Goal: Information Seeking & Learning: Find specific fact

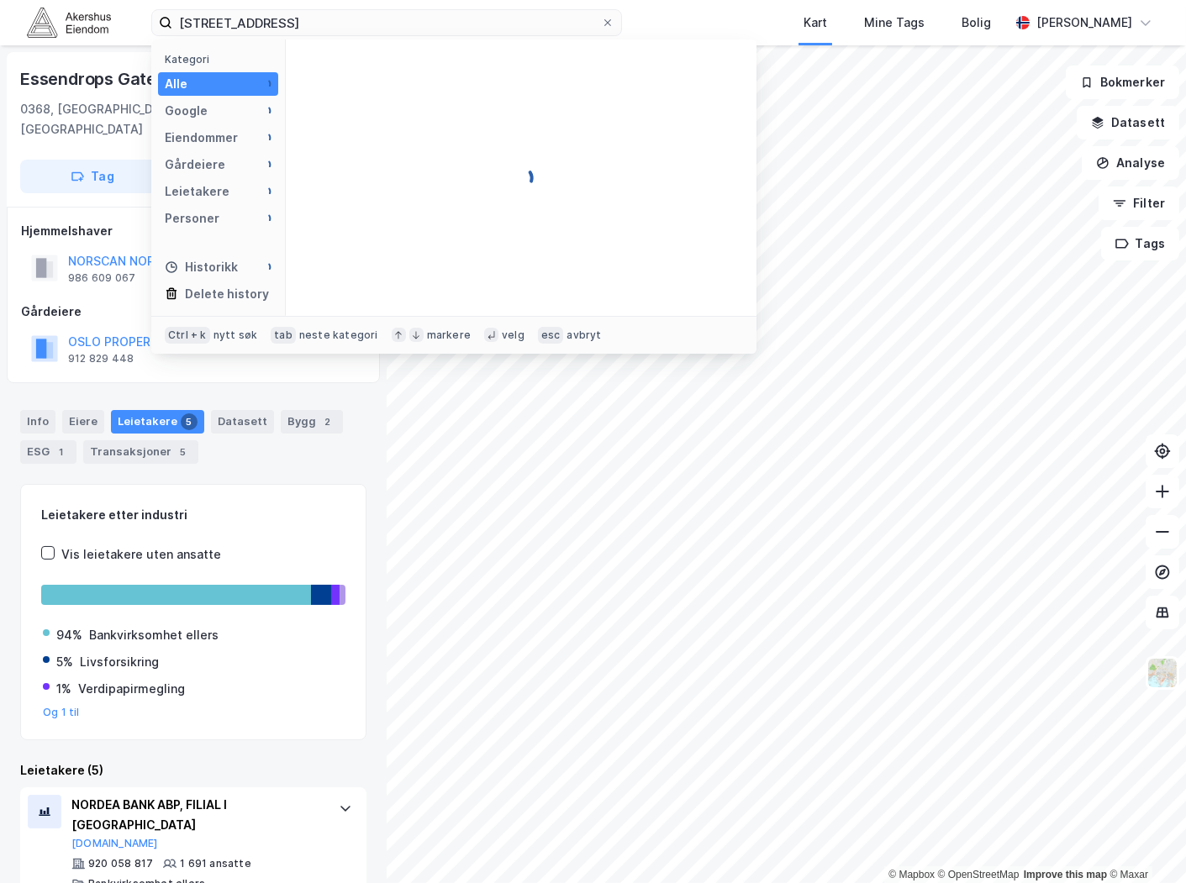
scroll to position [93, 0]
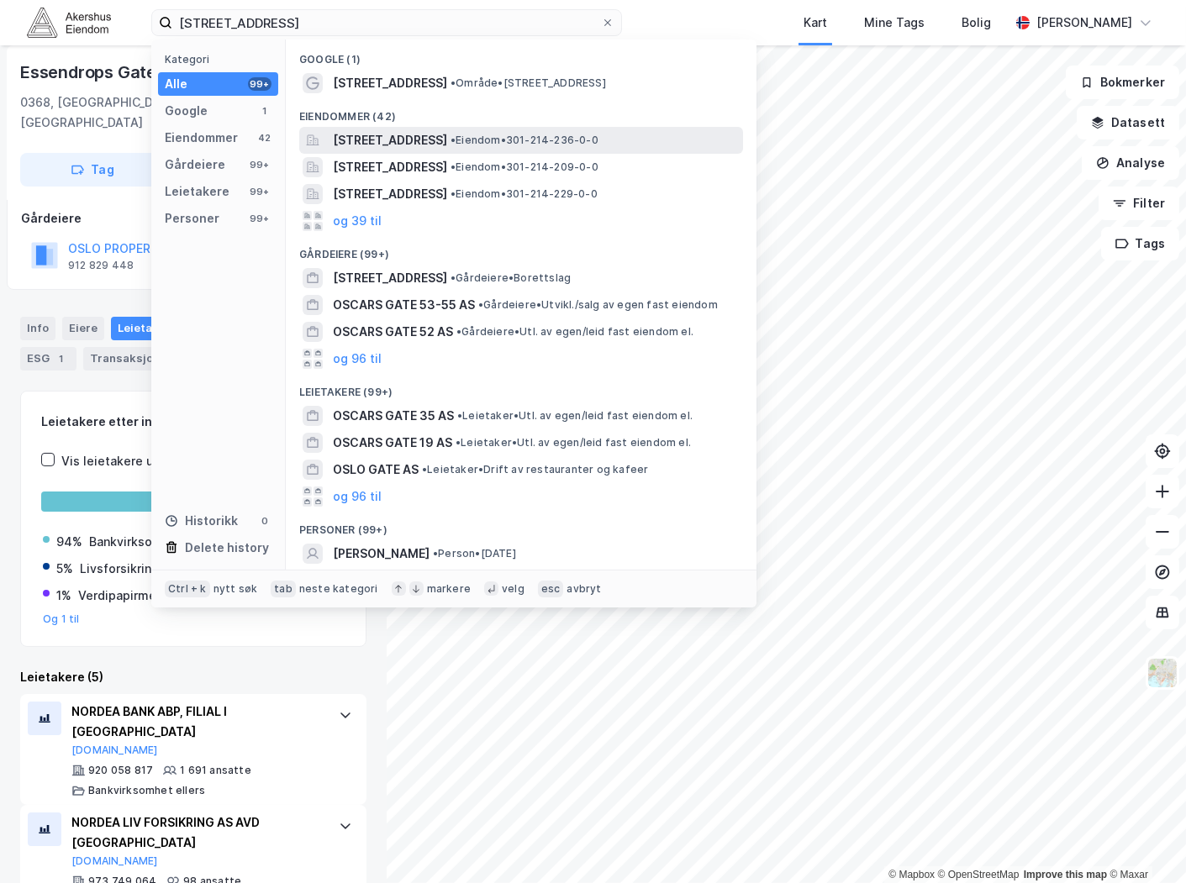
click at [447, 137] on span "[STREET_ADDRESS]" at bounding box center [390, 140] width 114 height 20
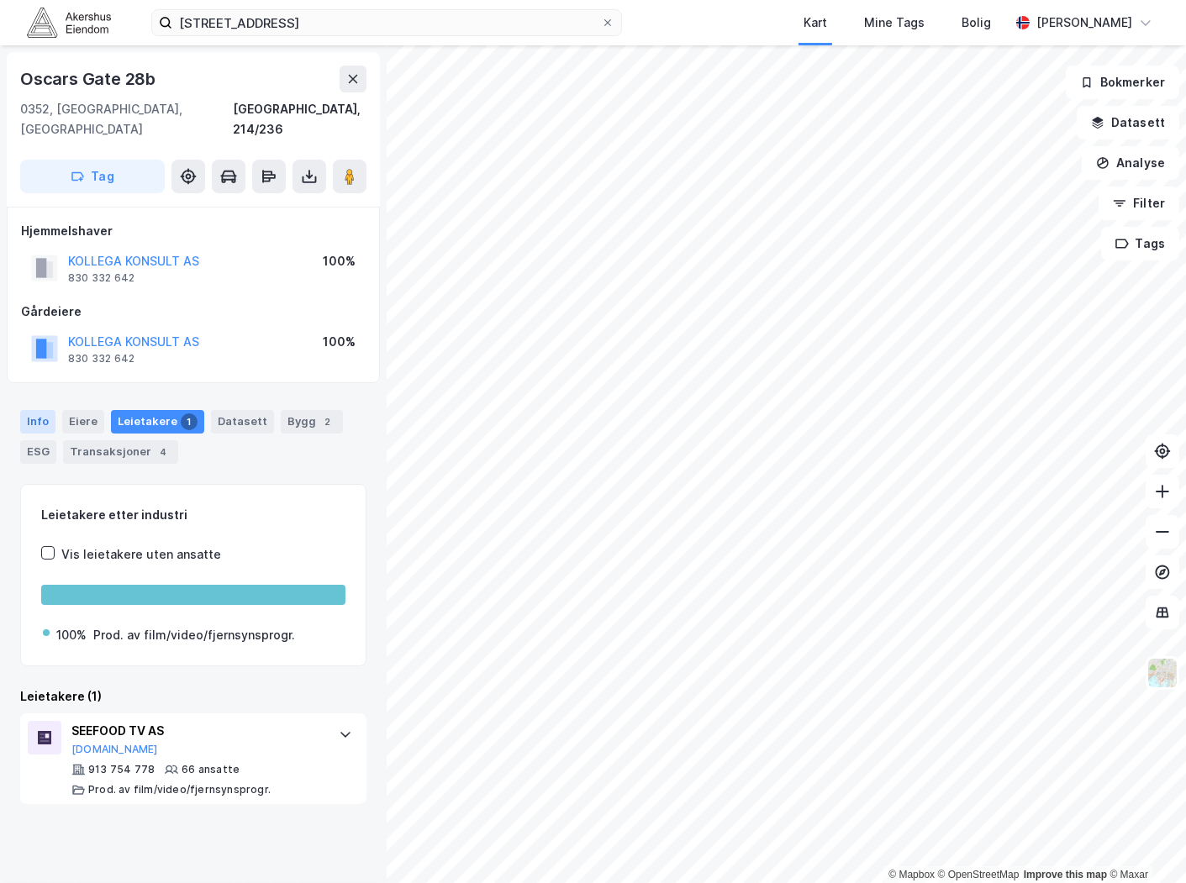
click at [37, 410] on div "Info" at bounding box center [37, 422] width 35 height 24
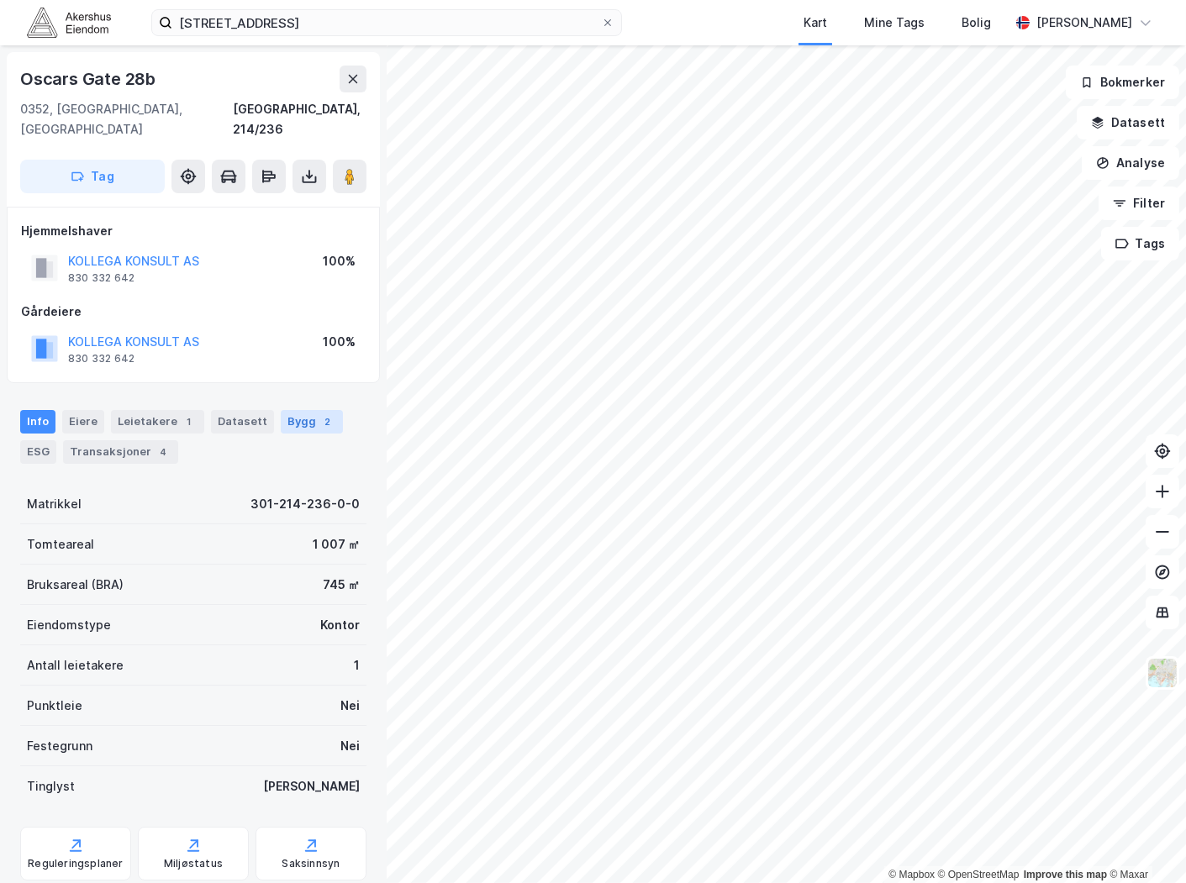
click at [289, 410] on div "Bygg 2" at bounding box center [312, 422] width 62 height 24
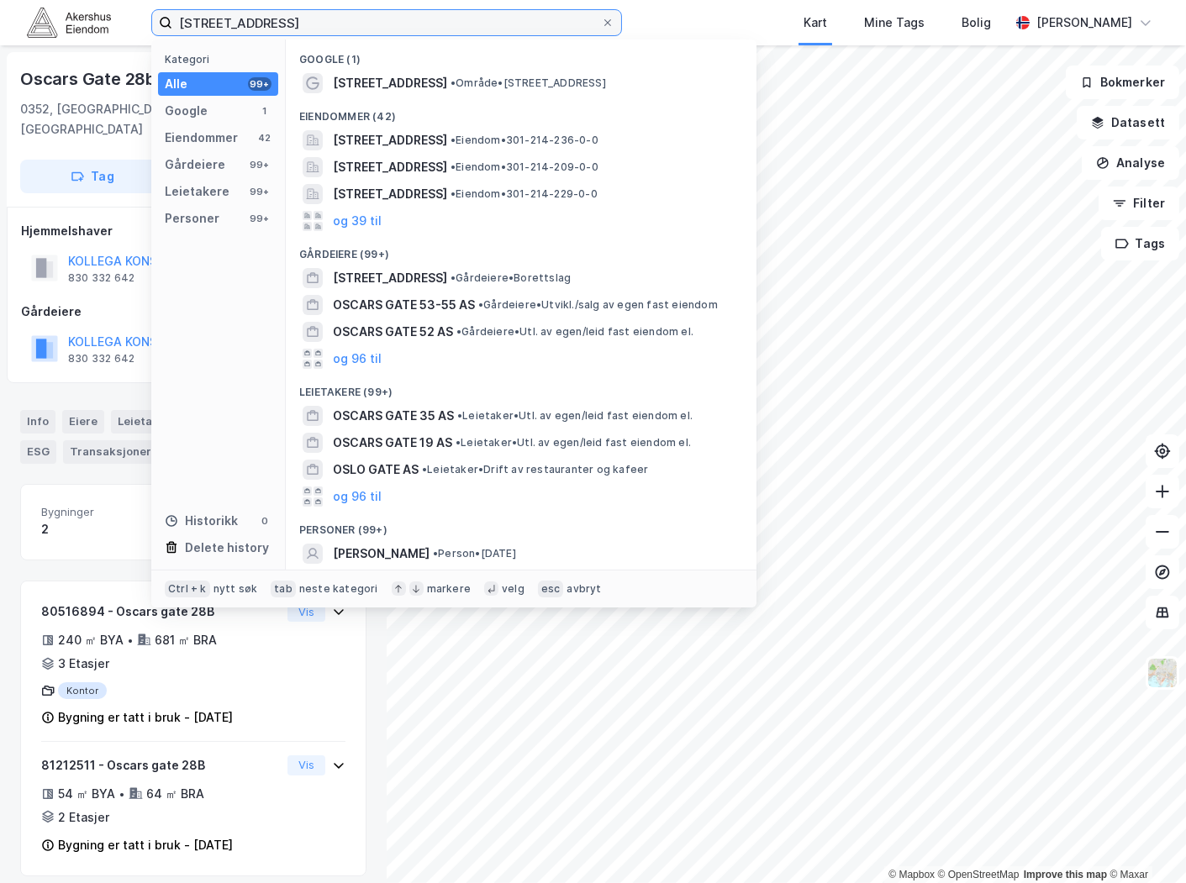
click at [287, 18] on input "[STREET_ADDRESS]" at bounding box center [386, 22] width 429 height 25
paste input "[PERSON_NAME] vei 3, 0663"
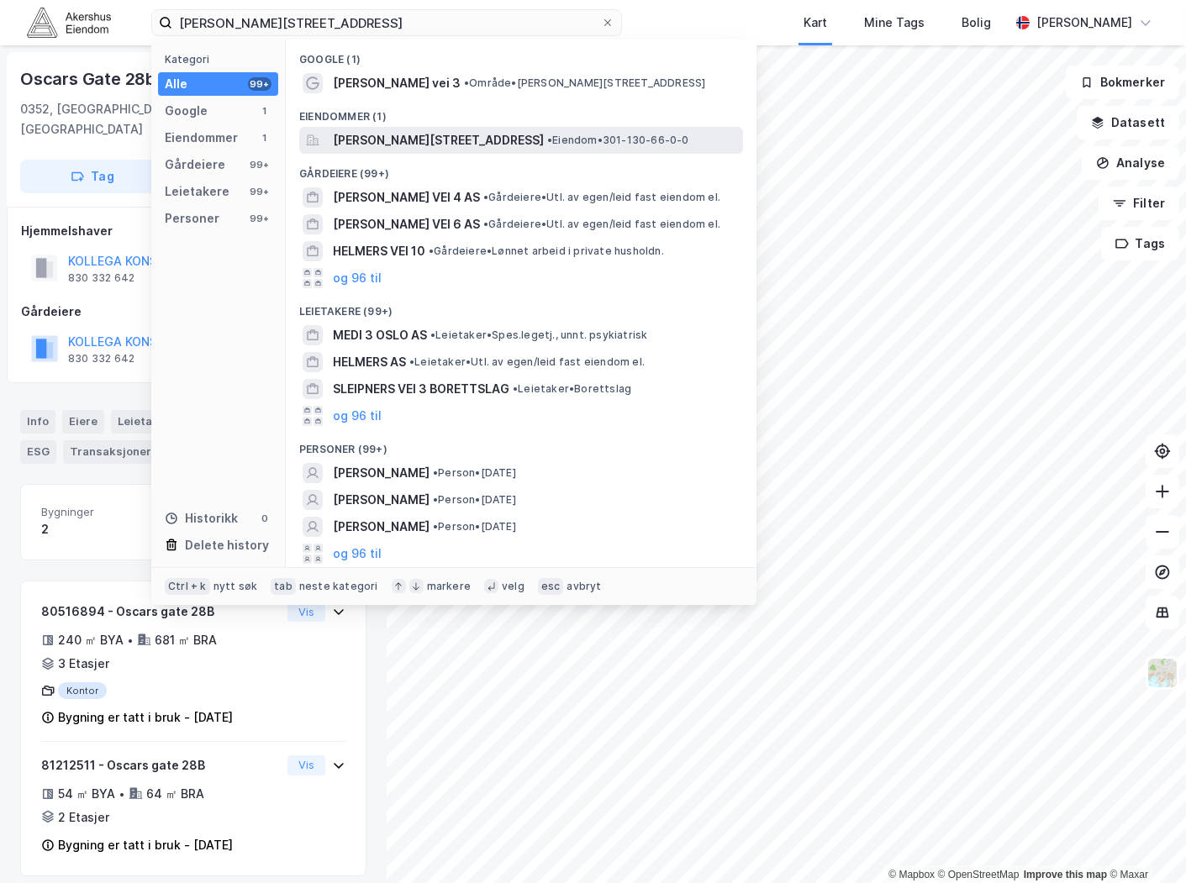
click at [500, 145] on span "[PERSON_NAME][STREET_ADDRESS]" at bounding box center [438, 140] width 211 height 20
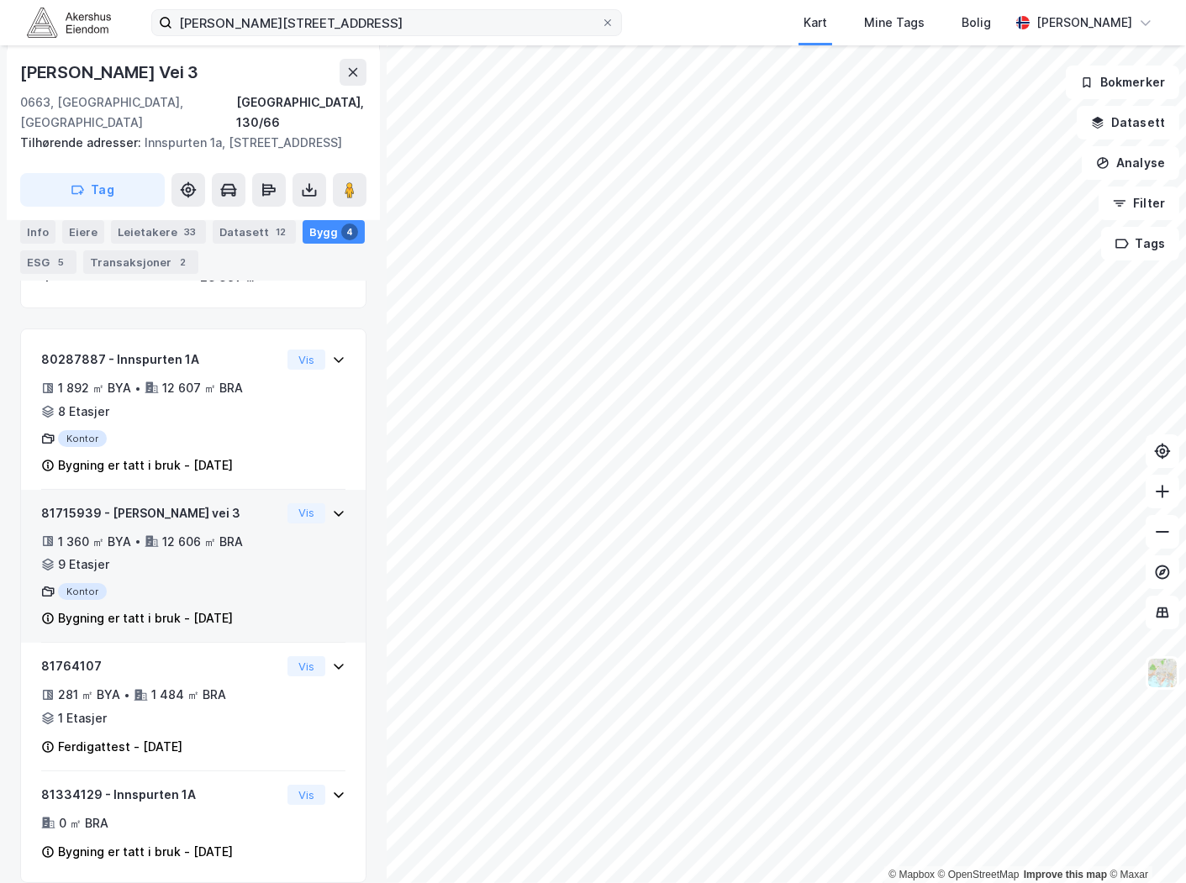
scroll to position [272, 0]
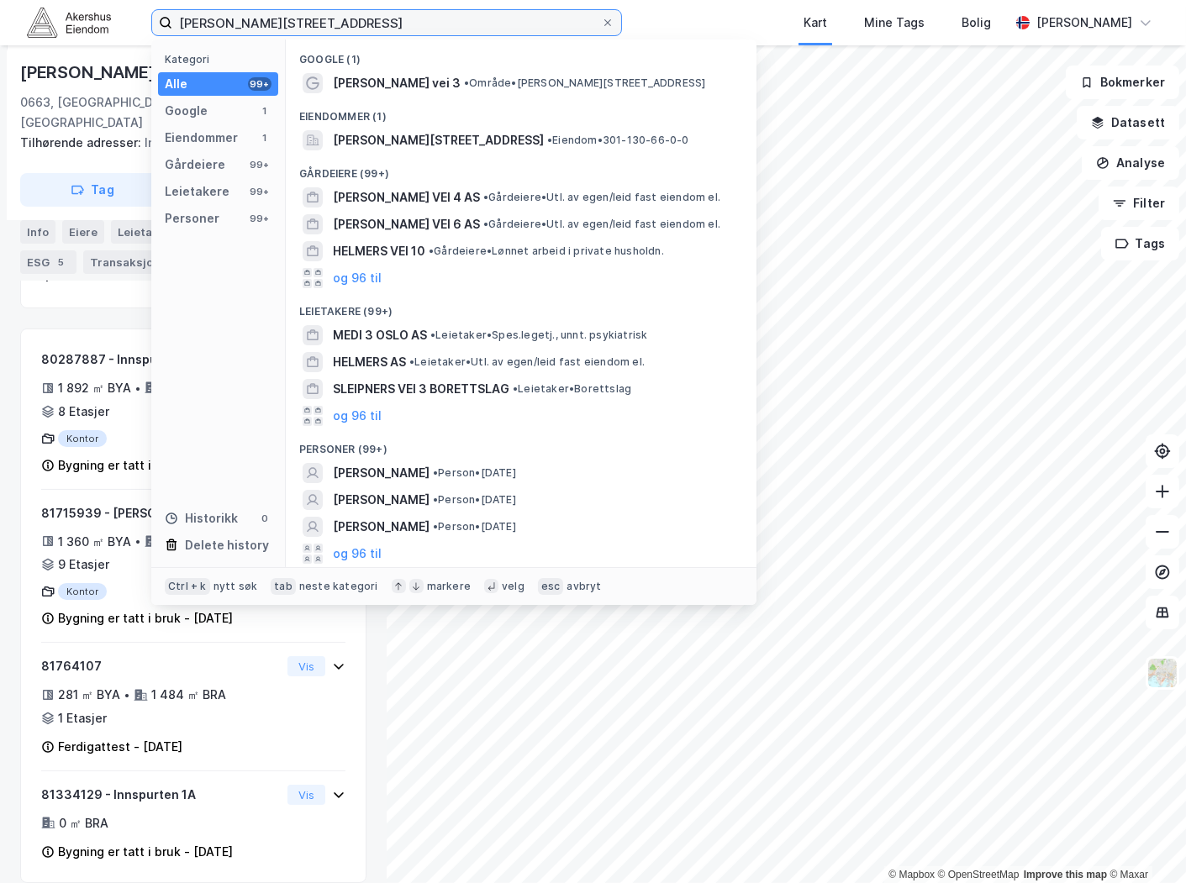
drag, startPoint x: 438, startPoint y: 13, endPoint x: -134, endPoint y: -20, distance: 573.3
click at [0, 0] on html "Fredrik [STREET_ADDRESS] Kategori Alle 99+ Google 1 Eiendommer 1 Gårdeiere 99+ …" at bounding box center [593, 441] width 1186 height 883
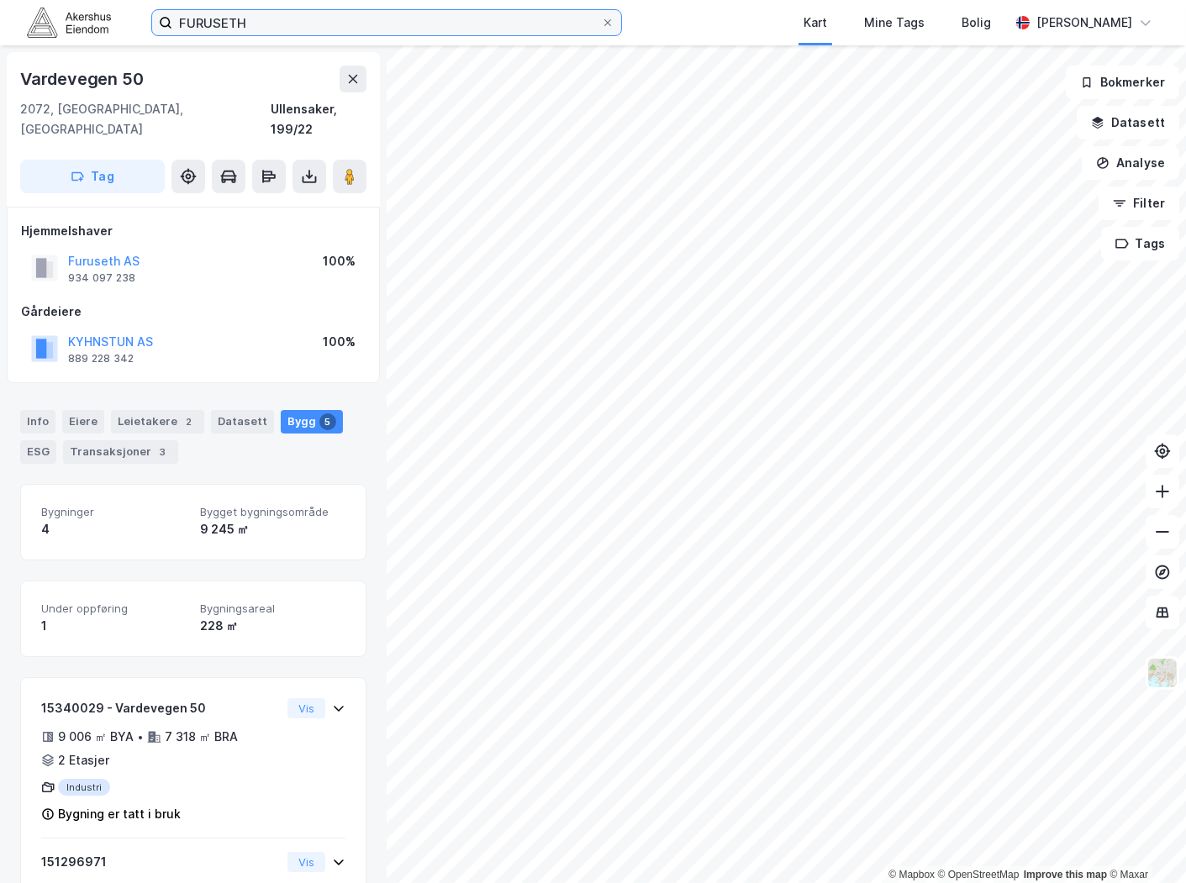
scroll to position [272, 0]
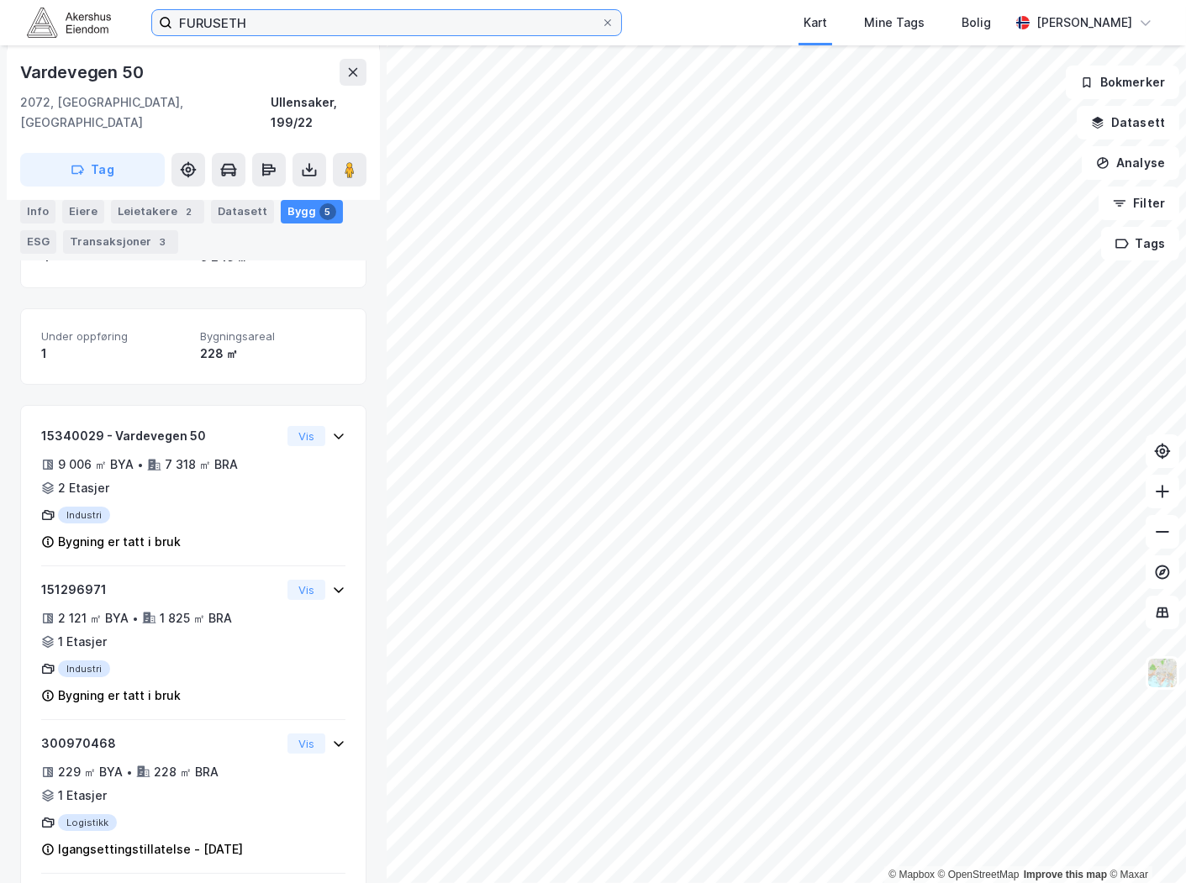
click at [325, 22] on input "FURUSETH" at bounding box center [386, 22] width 429 height 25
type input "F"
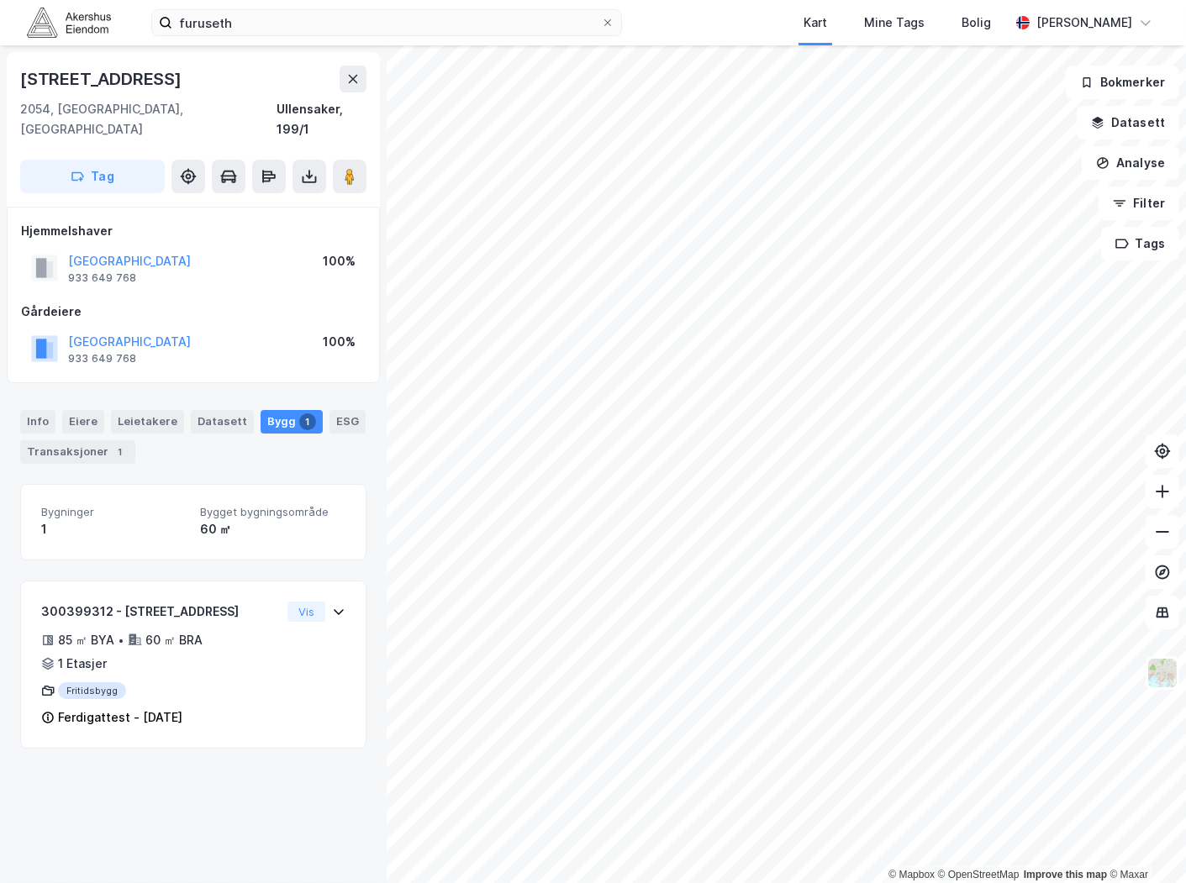
drag, startPoint x: 308, startPoint y: 8, endPoint x: 145, endPoint y: 23, distance: 162.8
click at [145, 23] on div "furuseth Kart Mine Tags Bolig [PERSON_NAME]" at bounding box center [593, 22] width 1186 height 45
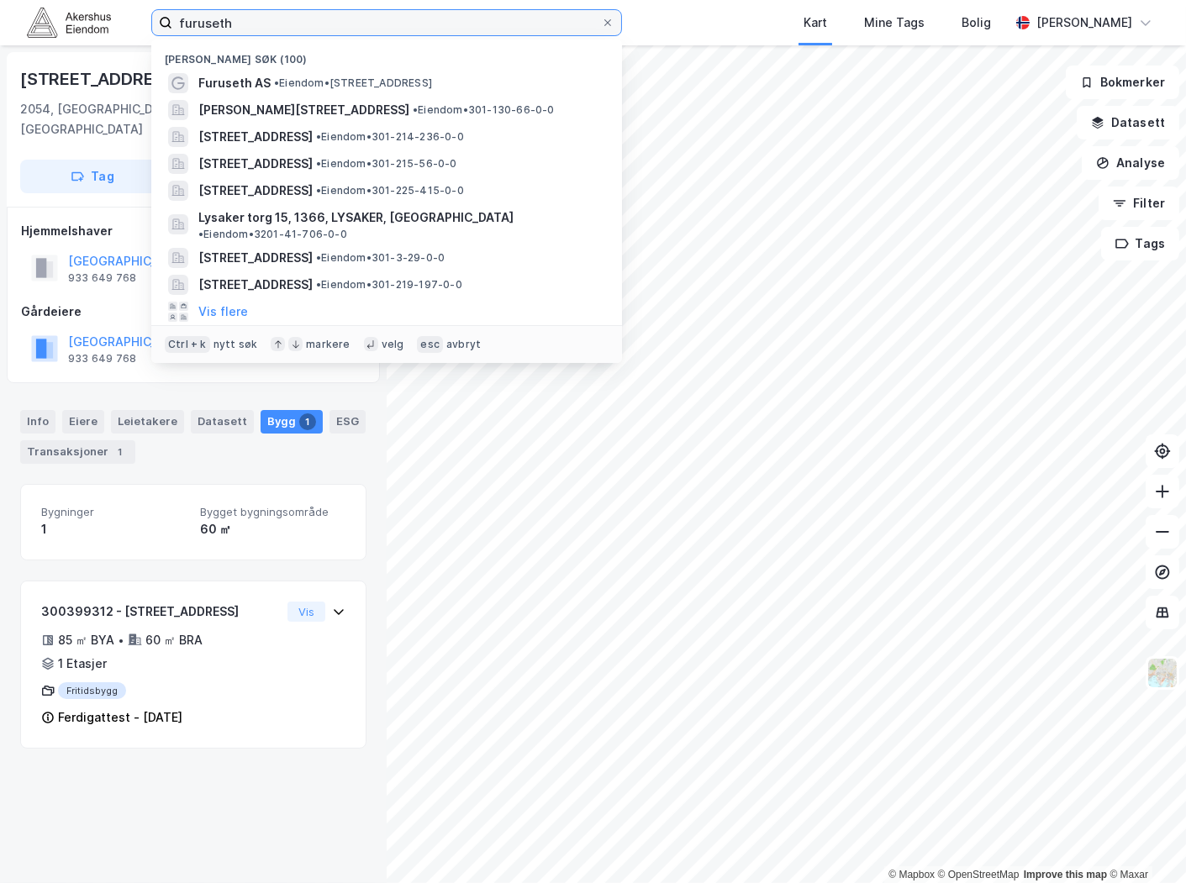
click at [306, 14] on input "furuseth" at bounding box center [386, 22] width 429 height 25
click at [306, 13] on input "furuseth" at bounding box center [386, 22] width 429 height 25
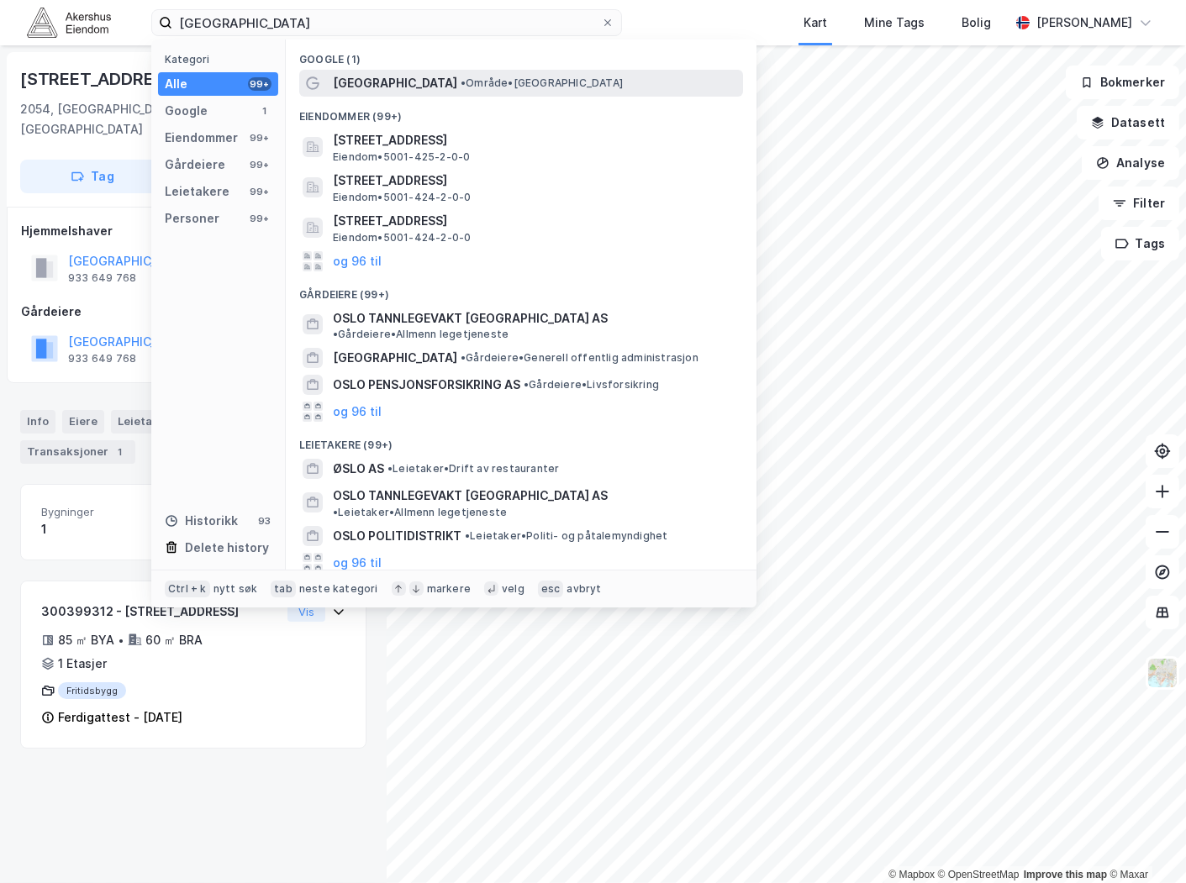
click at [461, 79] on span "• Område • [GEOGRAPHIC_DATA]" at bounding box center [542, 82] width 162 height 13
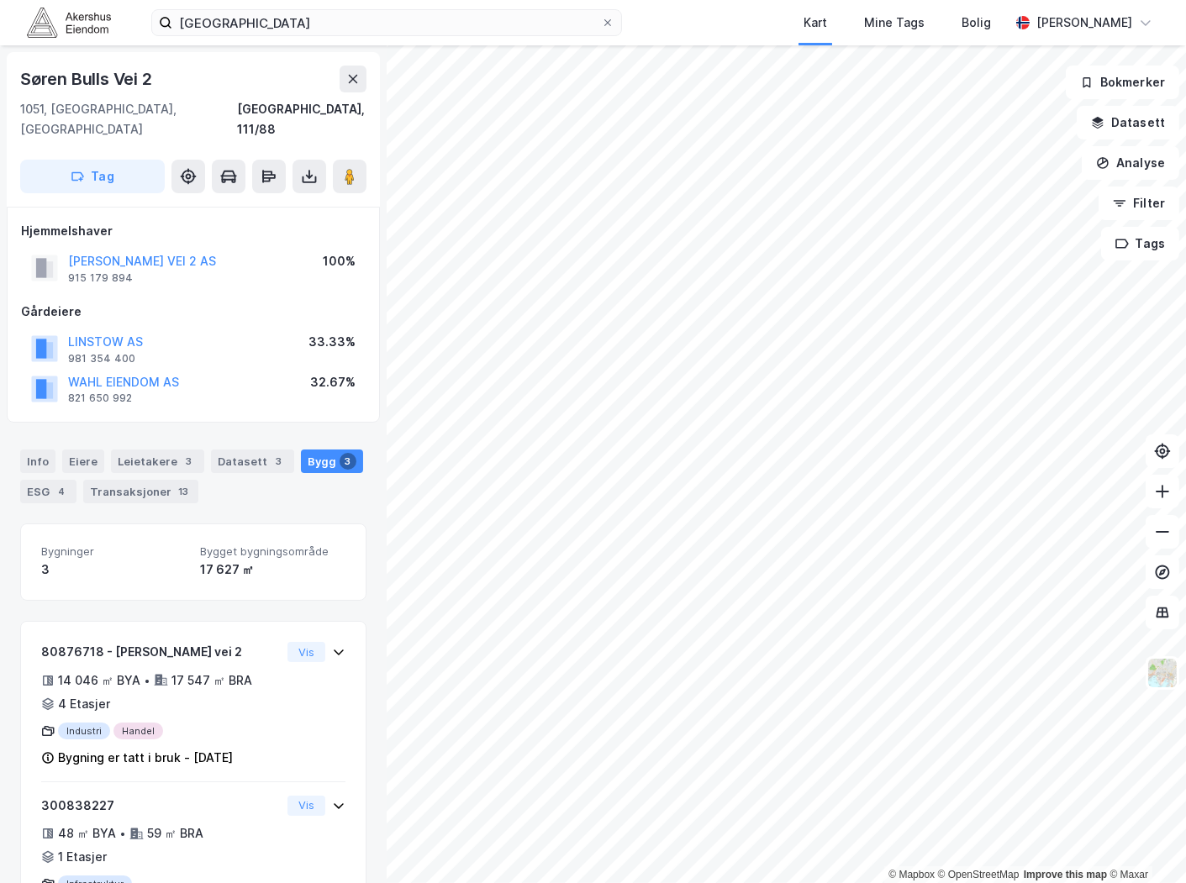
scroll to position [213, 0]
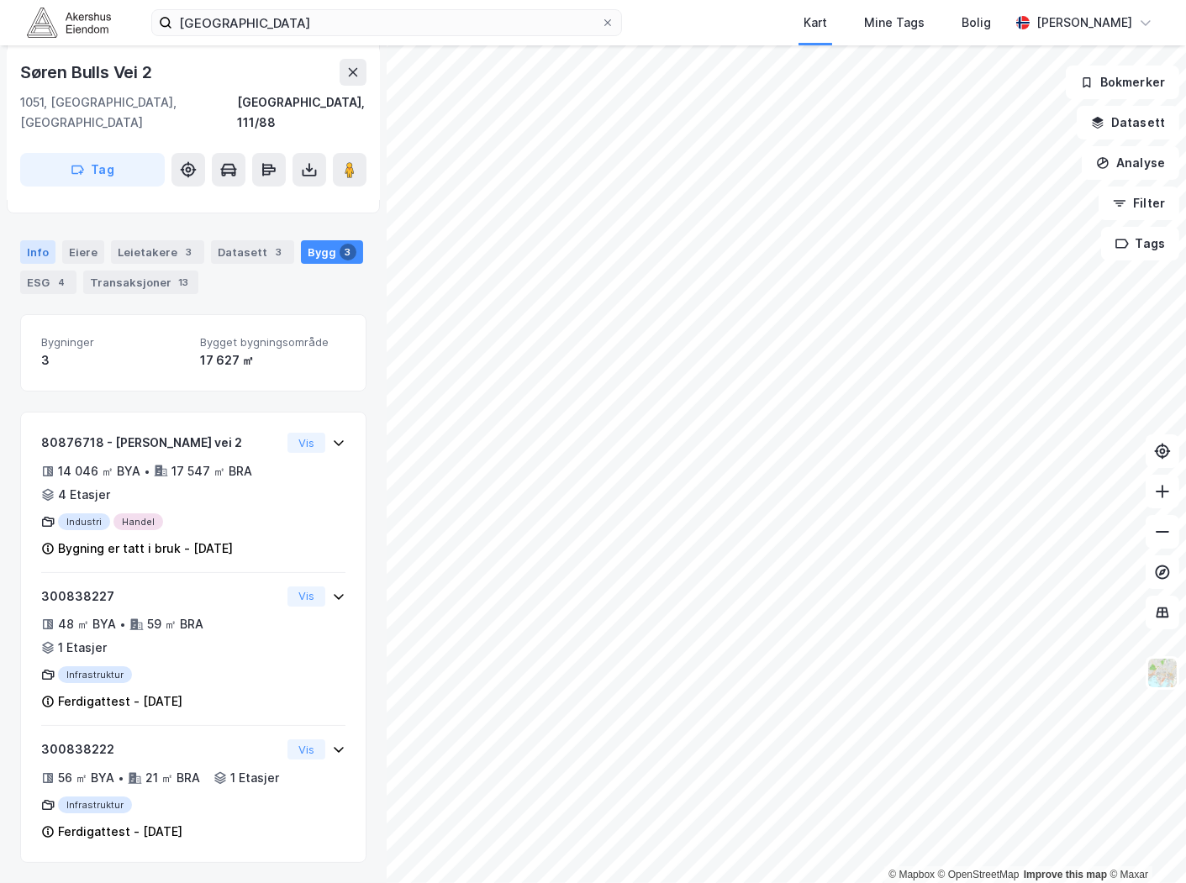
click at [45, 240] on div "Info" at bounding box center [37, 252] width 35 height 24
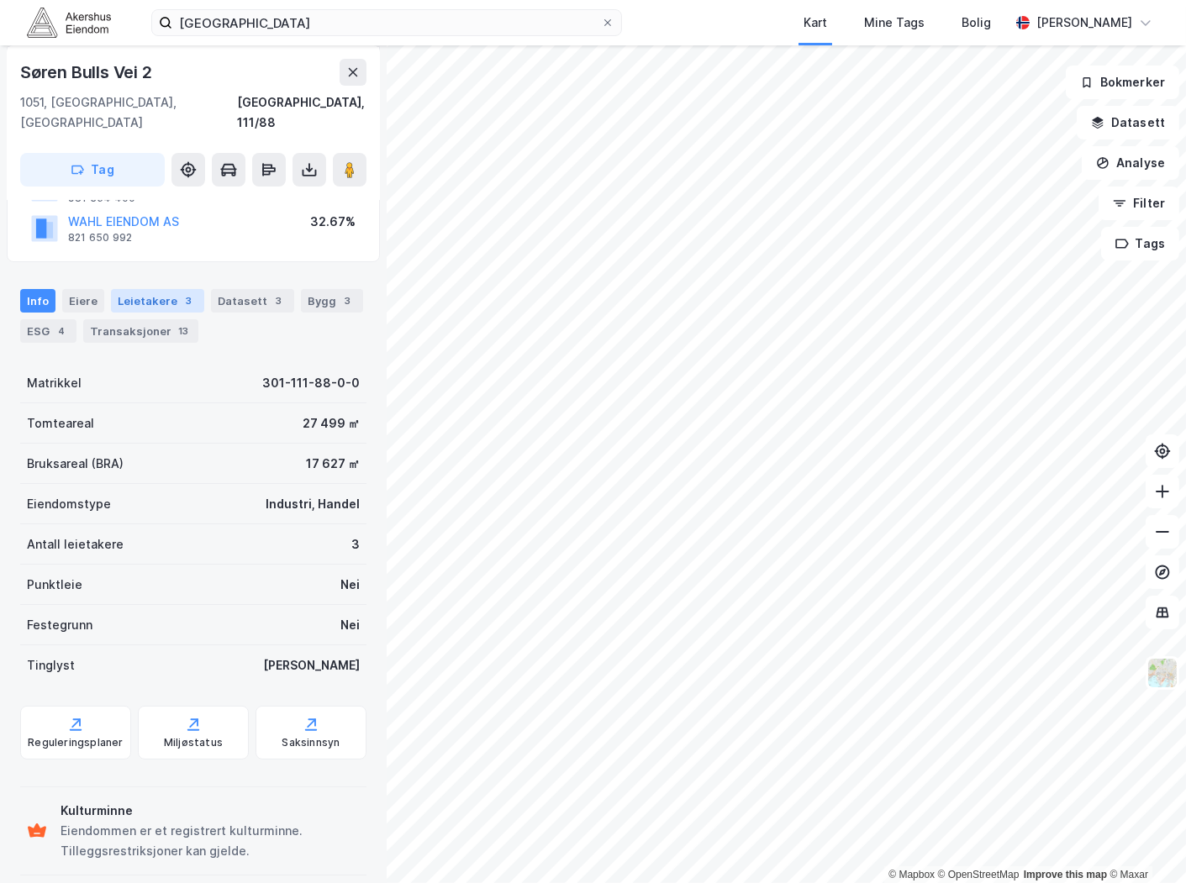
click at [164, 289] on div "Leietakere 3" at bounding box center [157, 301] width 93 height 24
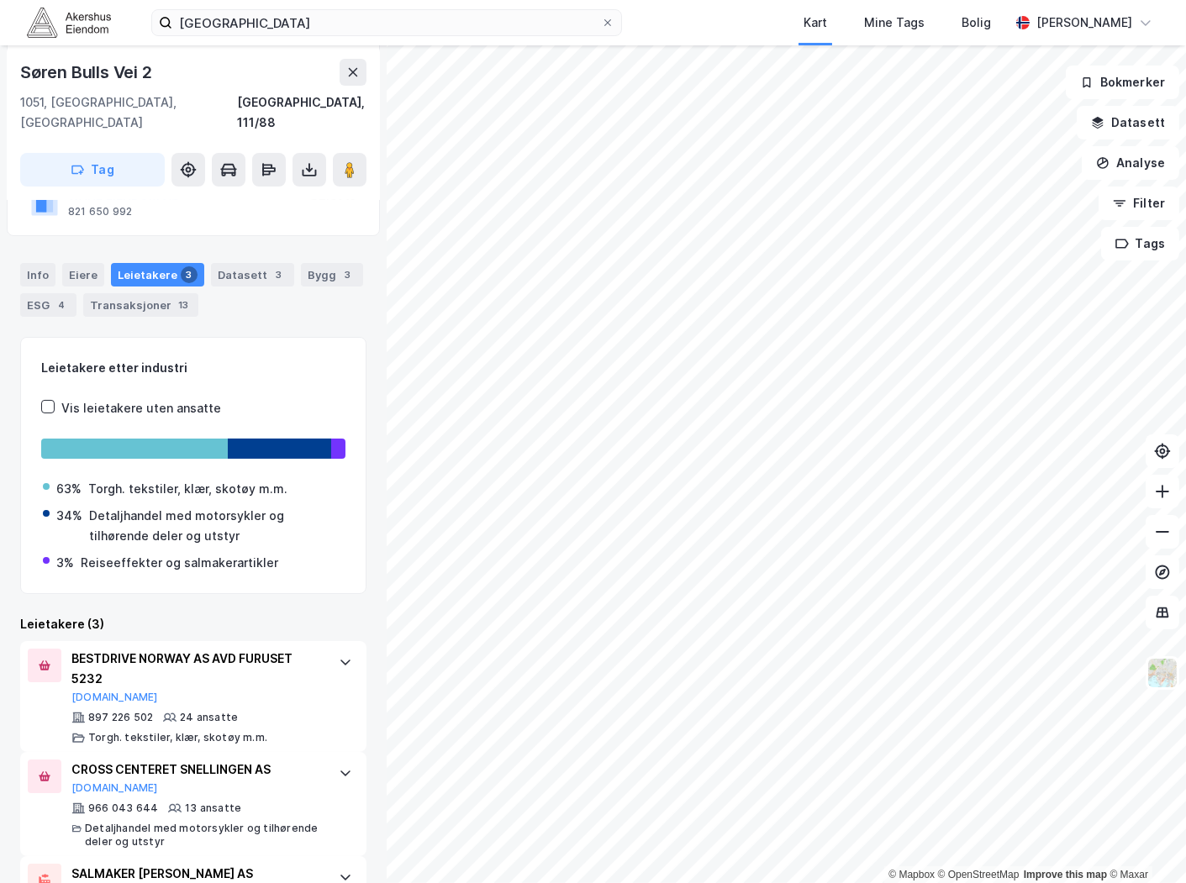
scroll to position [250, 0]
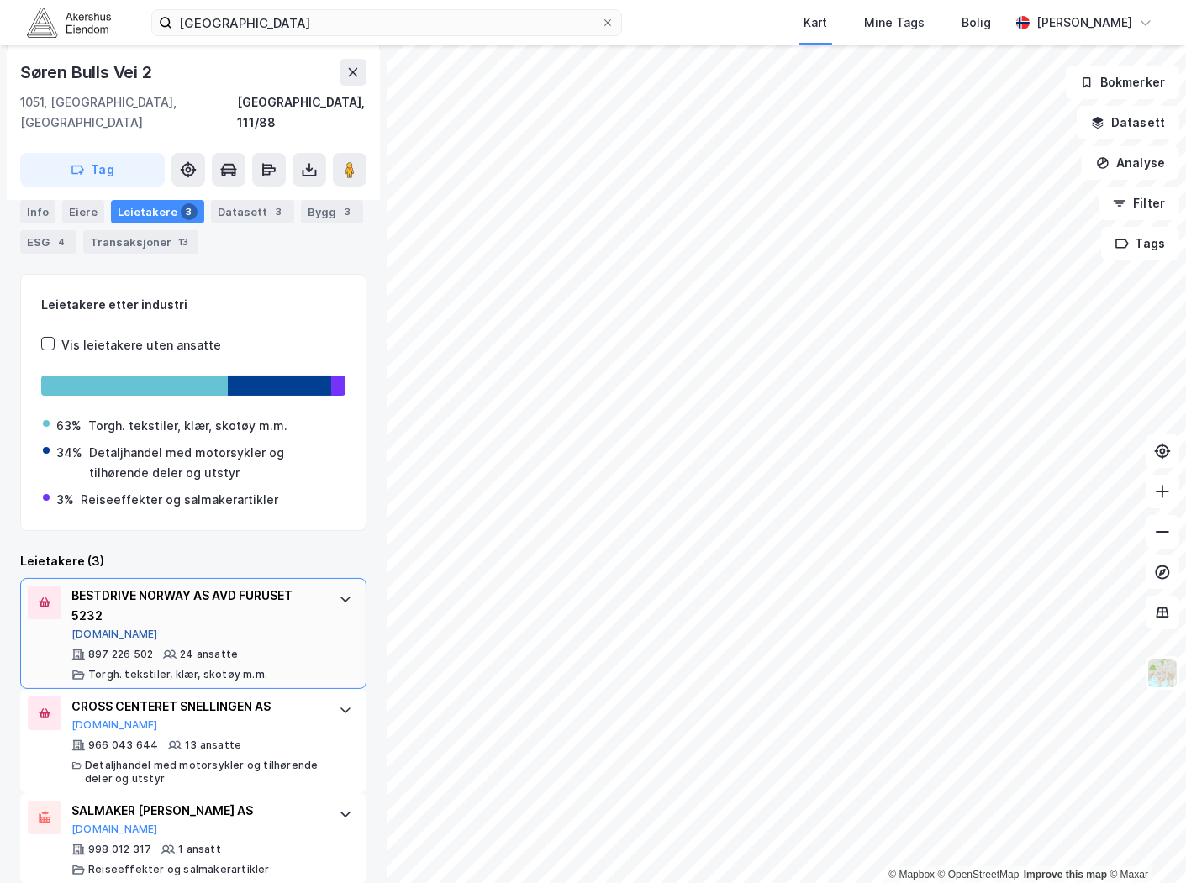
click at [97, 628] on button "[DOMAIN_NAME]" at bounding box center [114, 634] width 87 height 13
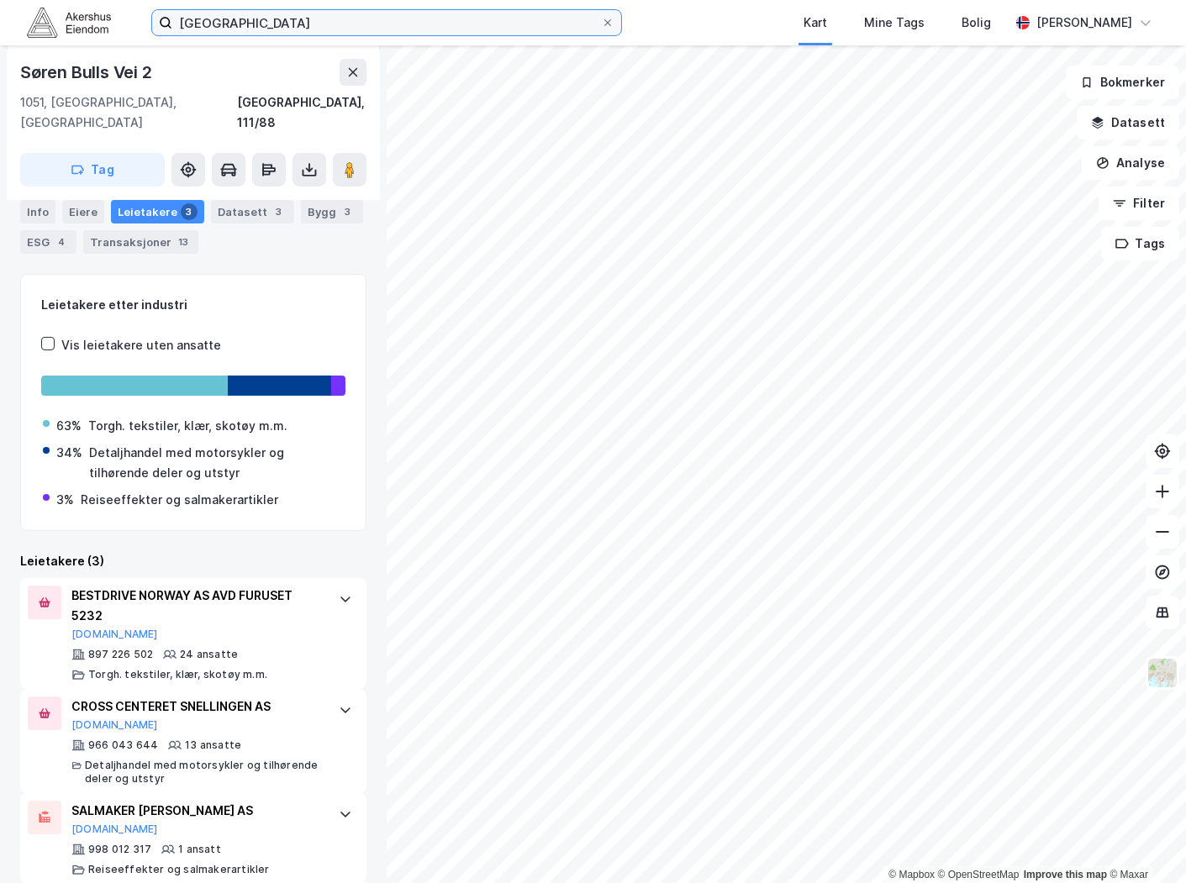
click at [437, 13] on input "[GEOGRAPHIC_DATA]" at bounding box center [386, 22] width 429 height 25
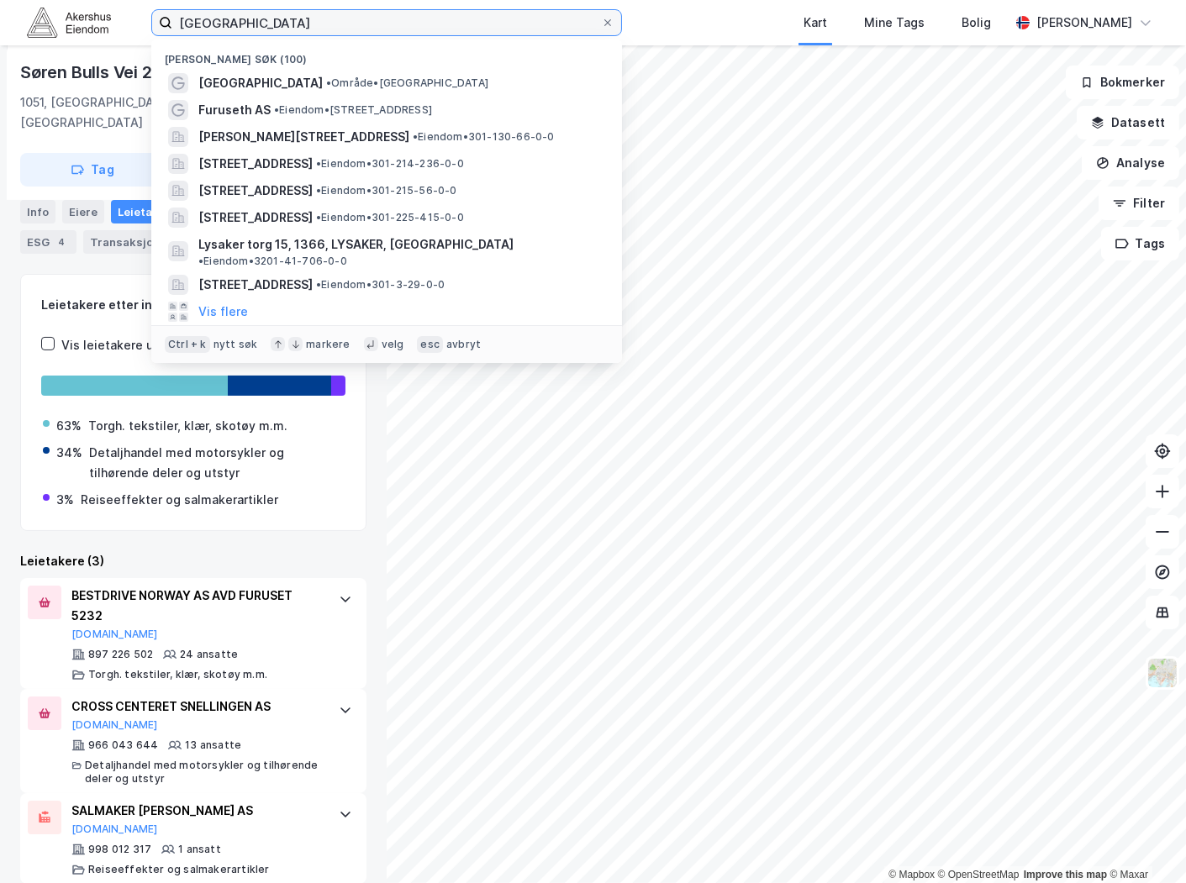
click at [435, 13] on input "[GEOGRAPHIC_DATA]" at bounding box center [386, 22] width 429 height 25
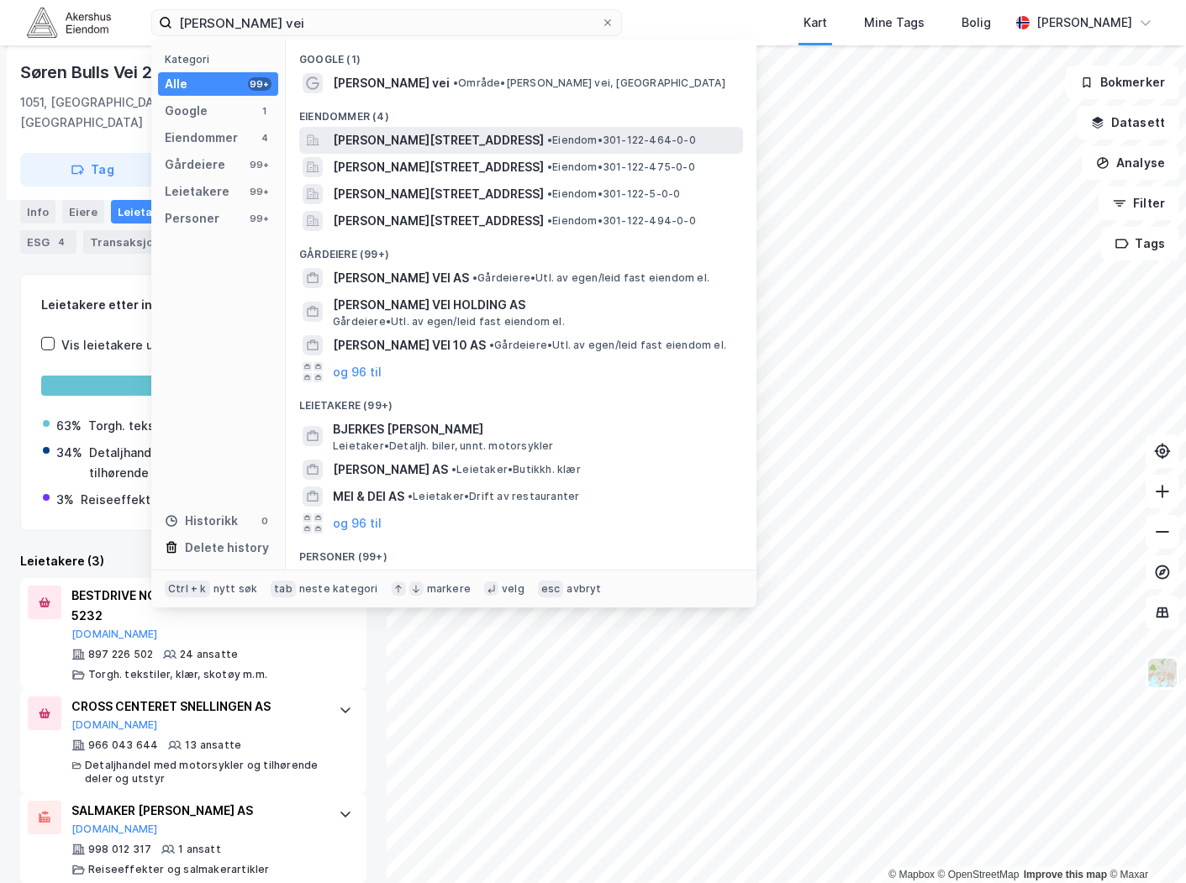
click at [429, 134] on span "[PERSON_NAME][STREET_ADDRESS]" at bounding box center [438, 140] width 211 height 20
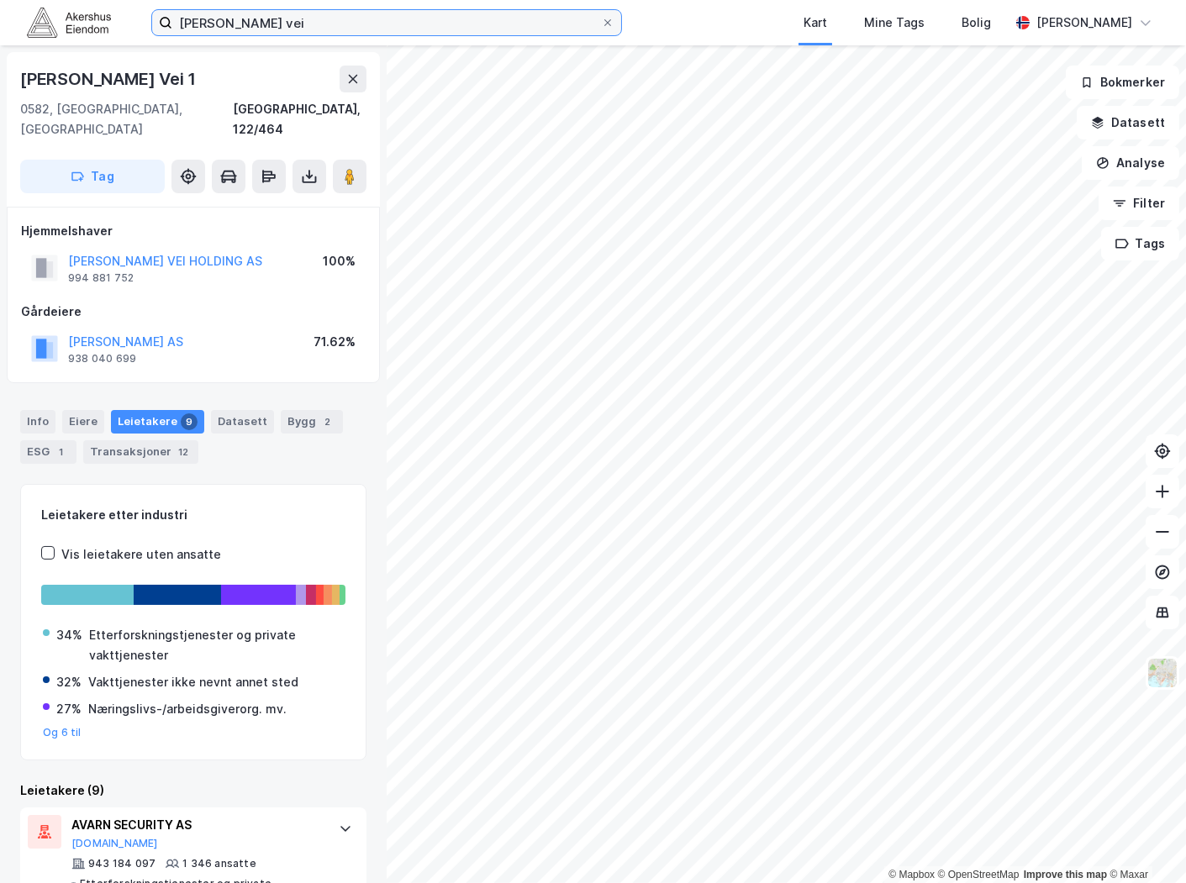
click at [404, 29] on input "[PERSON_NAME] vei" at bounding box center [386, 22] width 429 height 25
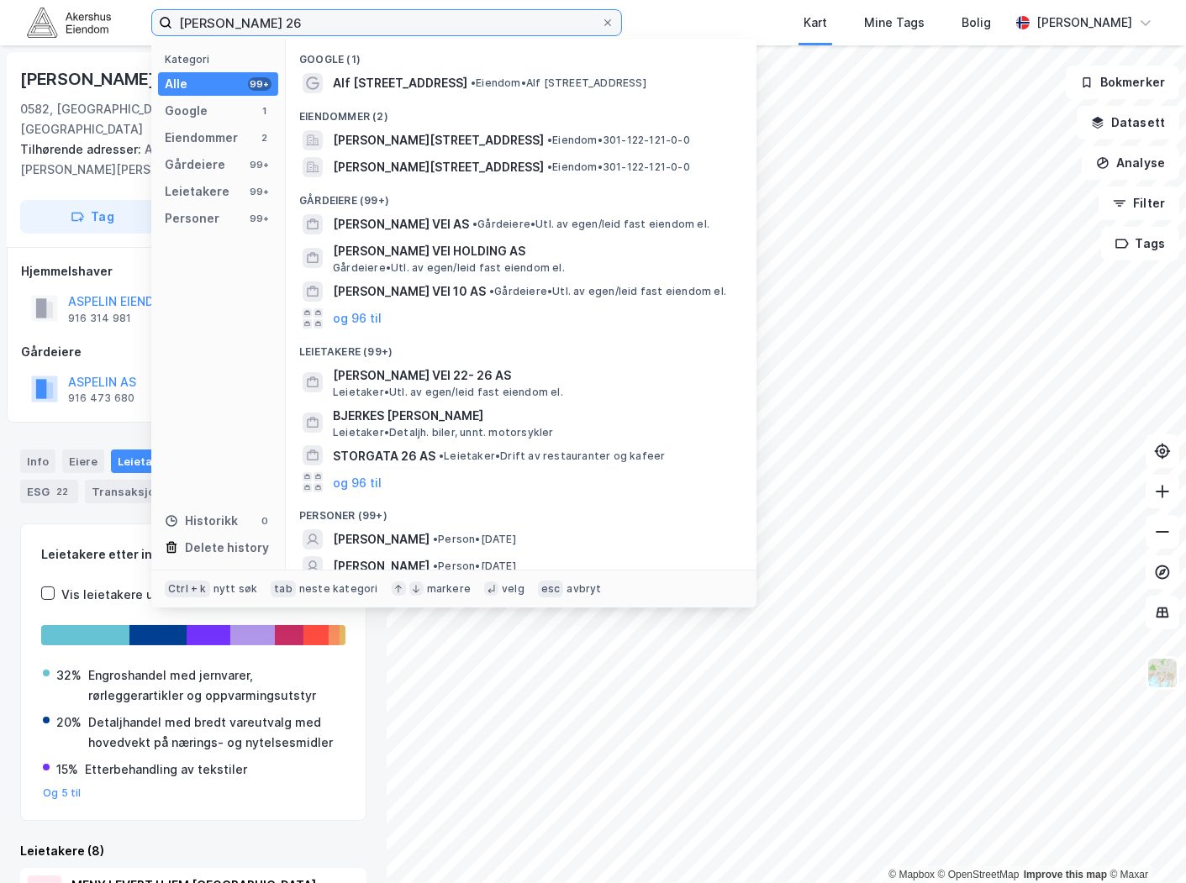
drag, startPoint x: 355, startPoint y: 17, endPoint x: 113, endPoint y: 17, distance: 242.0
click at [113, 17] on div "[PERSON_NAME] 26 Kategori Alle 99+ Google 1 Eiendommer 2 Gårdeiere 99+ Leietake…" at bounding box center [593, 22] width 1186 height 45
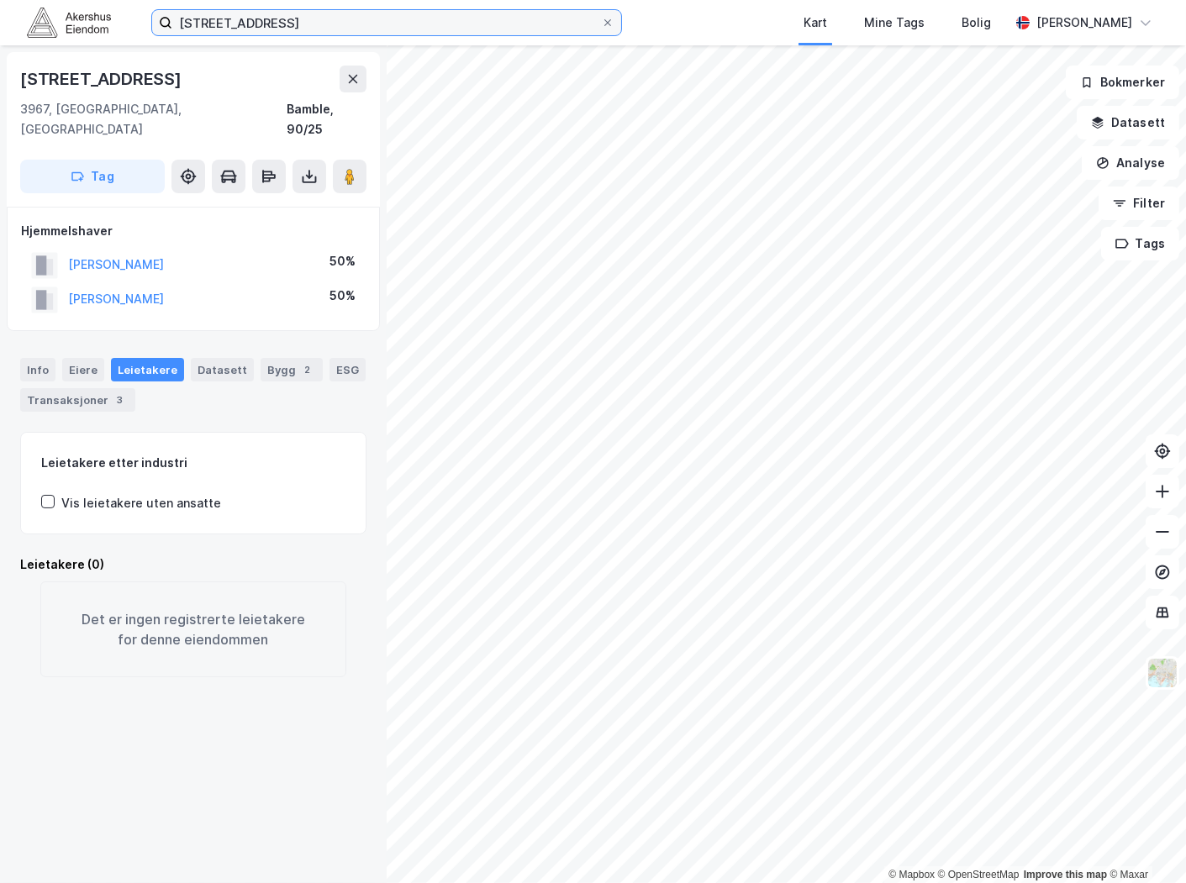
click at [362, 26] on input "[STREET_ADDRESS]" at bounding box center [386, 22] width 429 height 25
type input "R"
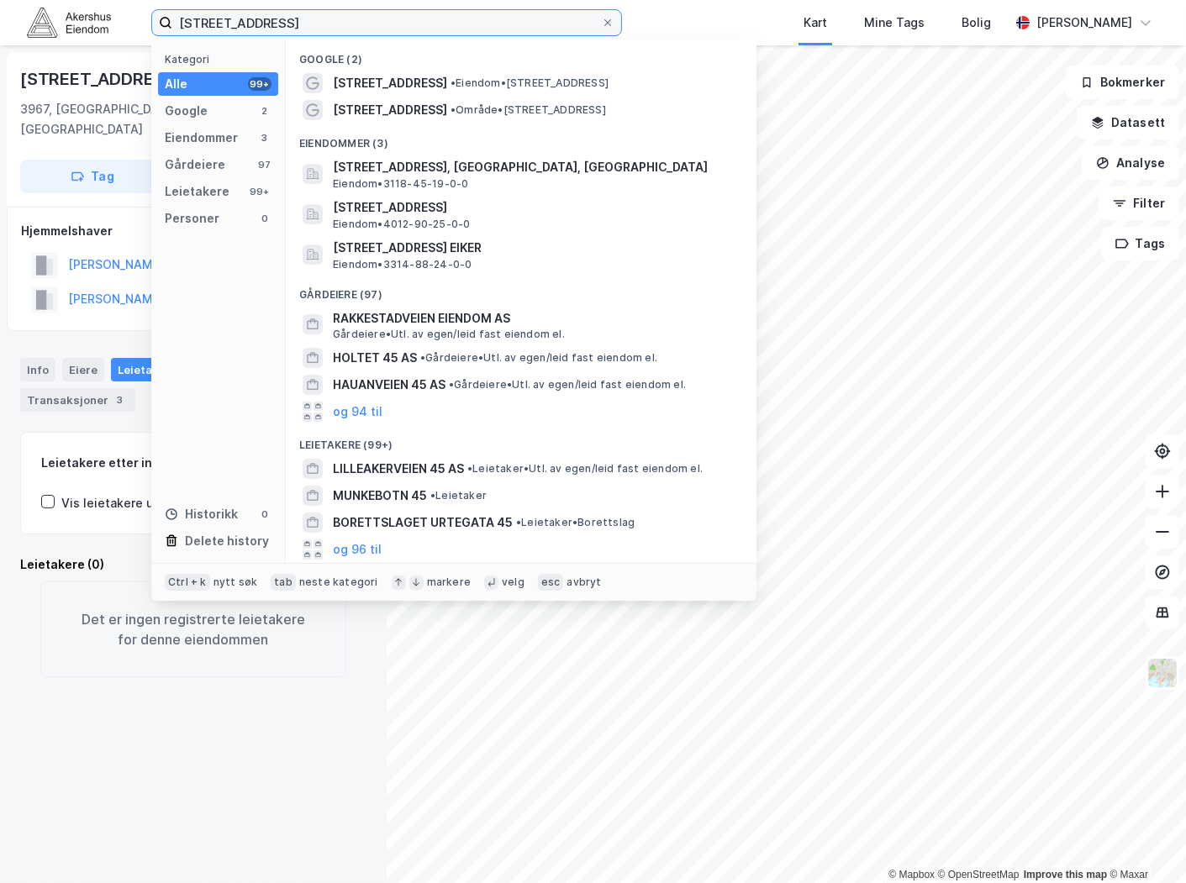
click at [435, 18] on input "[STREET_ADDRESS]" at bounding box center [386, 22] width 429 height 25
click at [433, 18] on input "[STREET_ADDRESS]" at bounding box center [386, 22] width 429 height 25
click at [431, 18] on input "[STREET_ADDRESS]" at bounding box center [386, 22] width 429 height 25
paste input "[STREET_ADDRESS]"
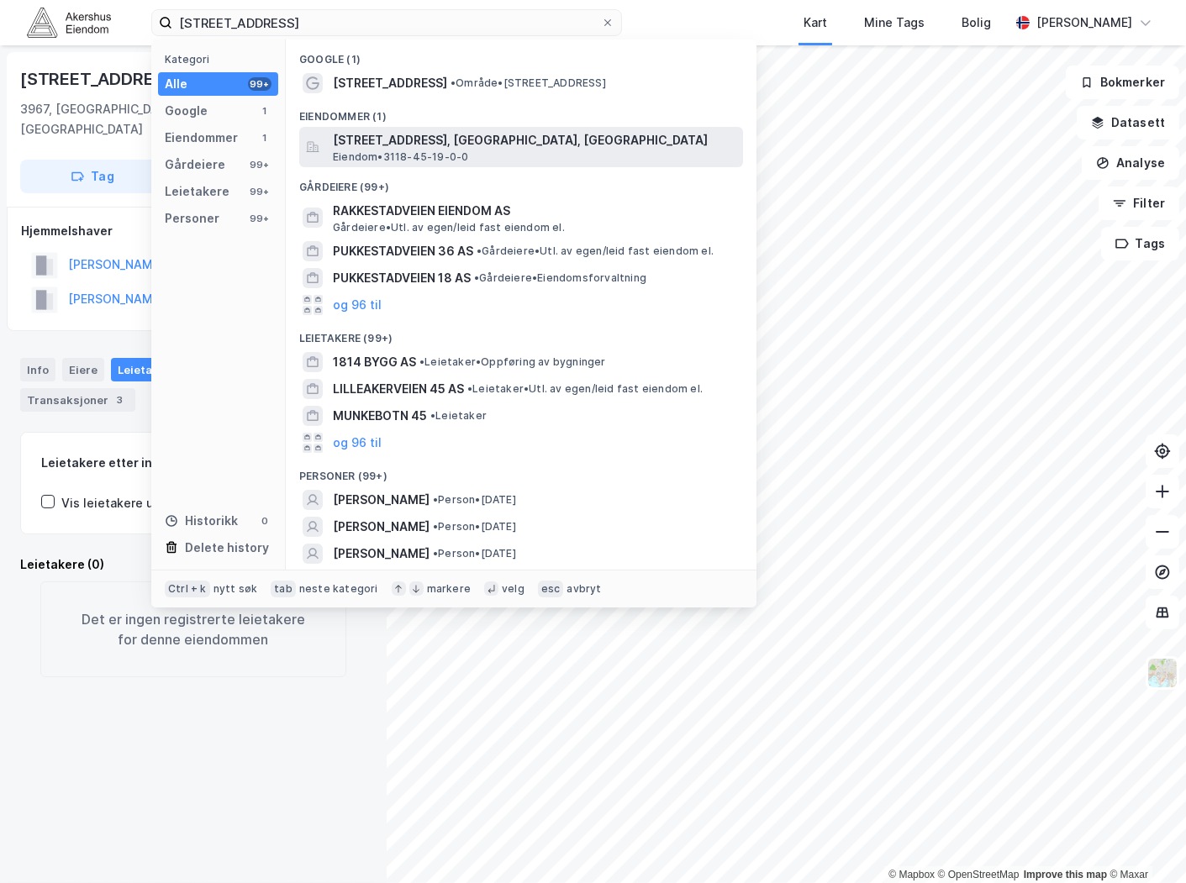
click at [507, 155] on div "[STREET_ADDRESS], [GEOGRAPHIC_DATA], [GEOGRAPHIC_DATA] • 3118-45-19-0-0" at bounding box center [536, 147] width 407 height 34
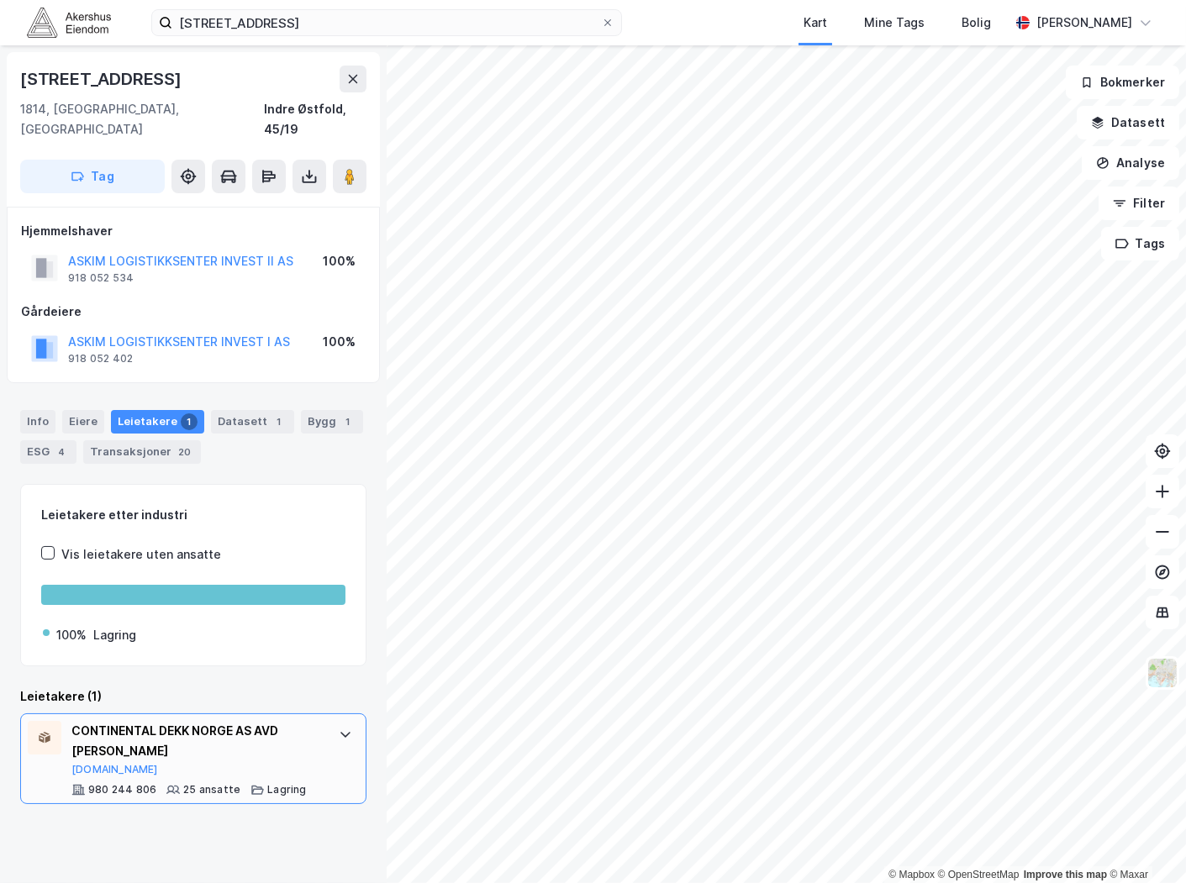
click at [95, 742] on div "CONTINENTAL DEKK NORGE AS AVD ASKIM LAGER [DOMAIN_NAME]" at bounding box center [196, 748] width 250 height 55
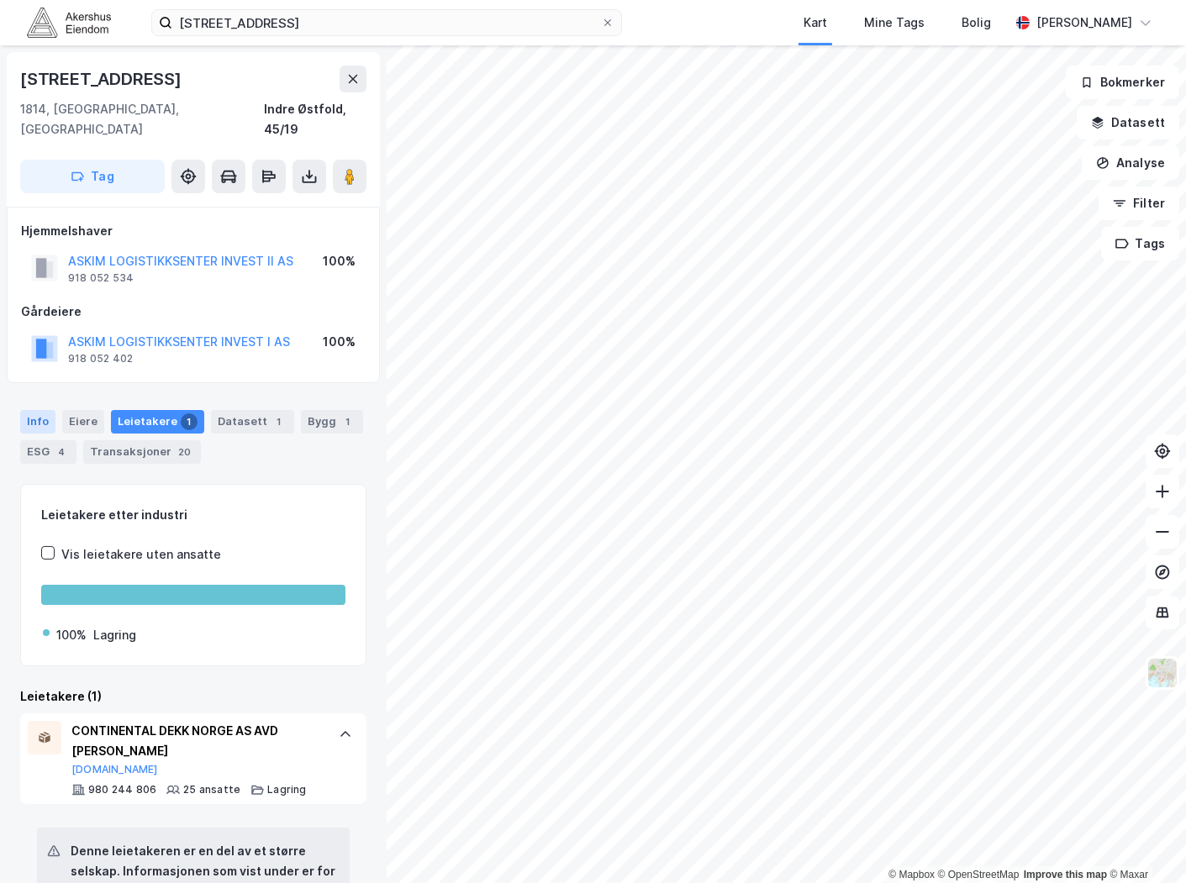
click at [39, 410] on div "Info" at bounding box center [37, 422] width 35 height 24
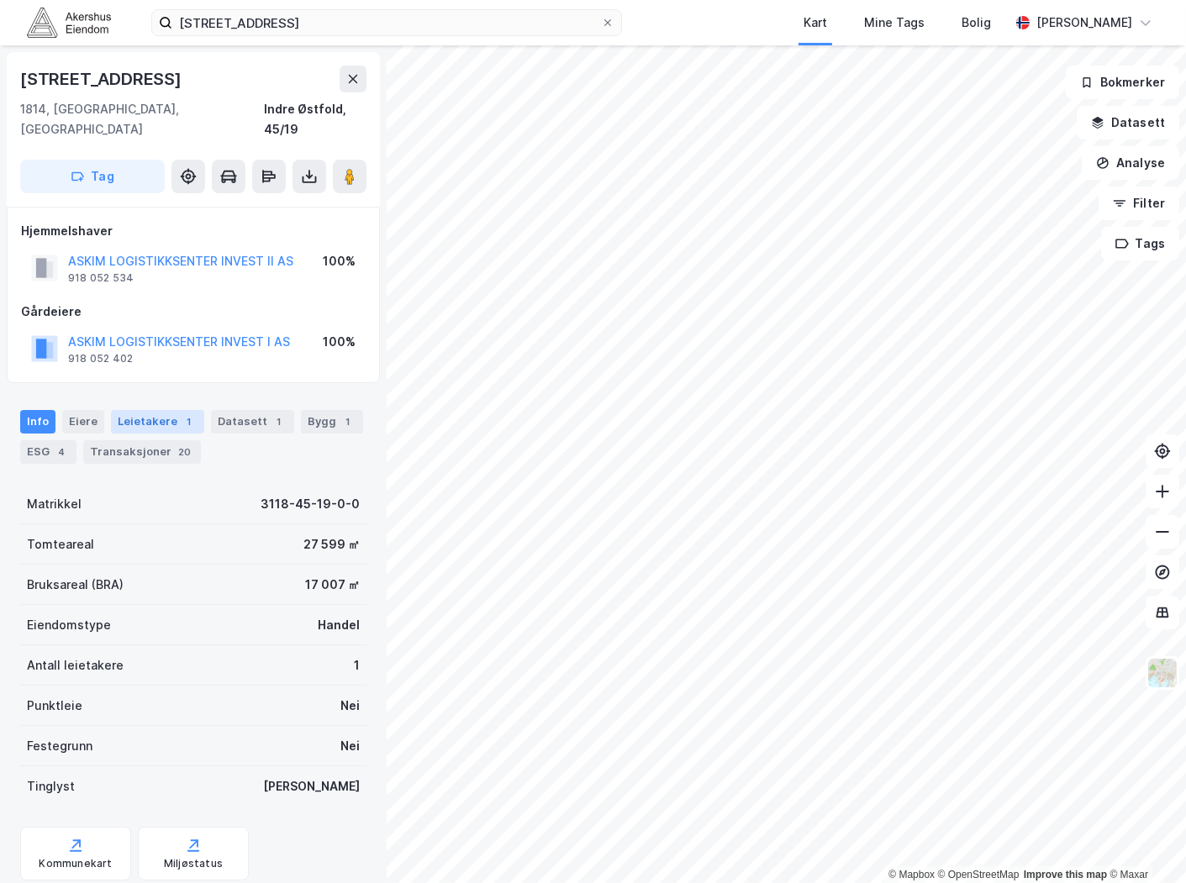
click at [181, 413] on div "1" at bounding box center [189, 421] width 17 height 17
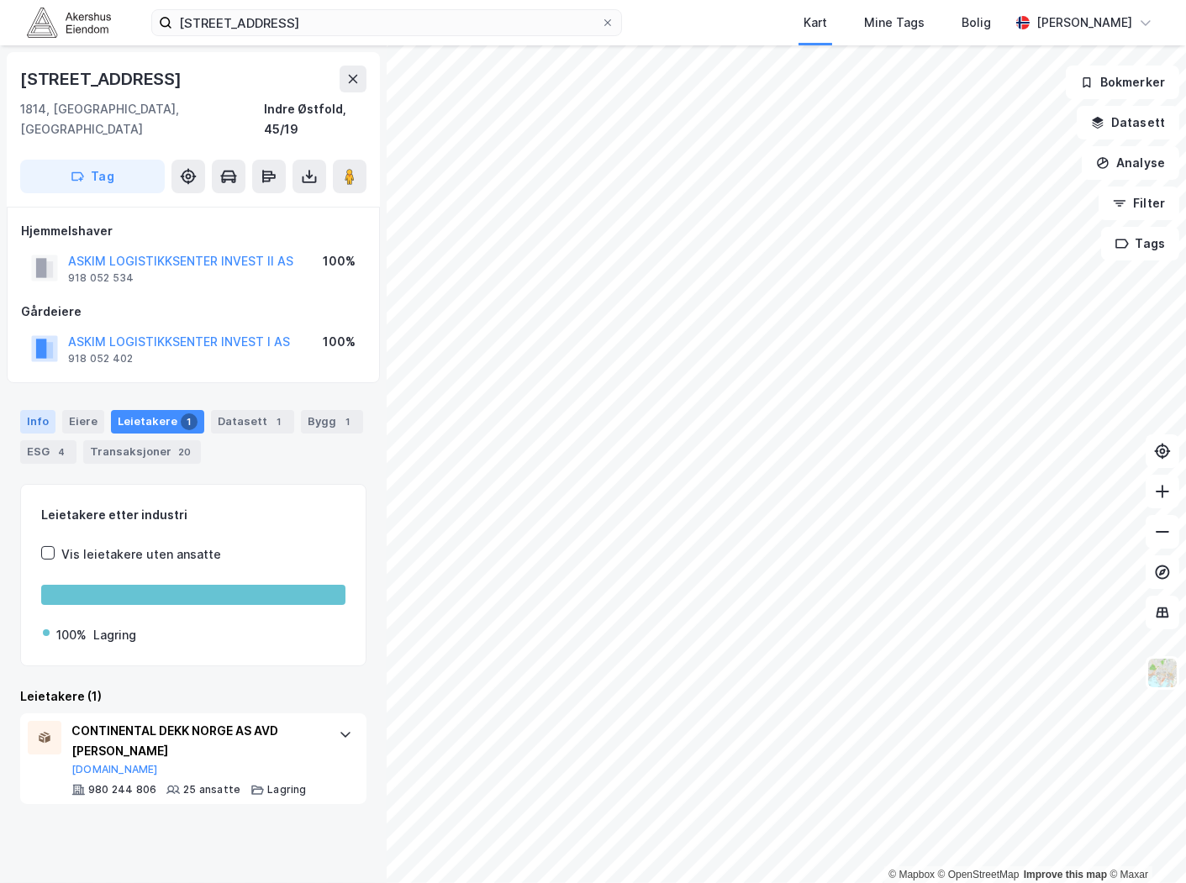
click at [31, 410] on div "Info" at bounding box center [37, 422] width 35 height 24
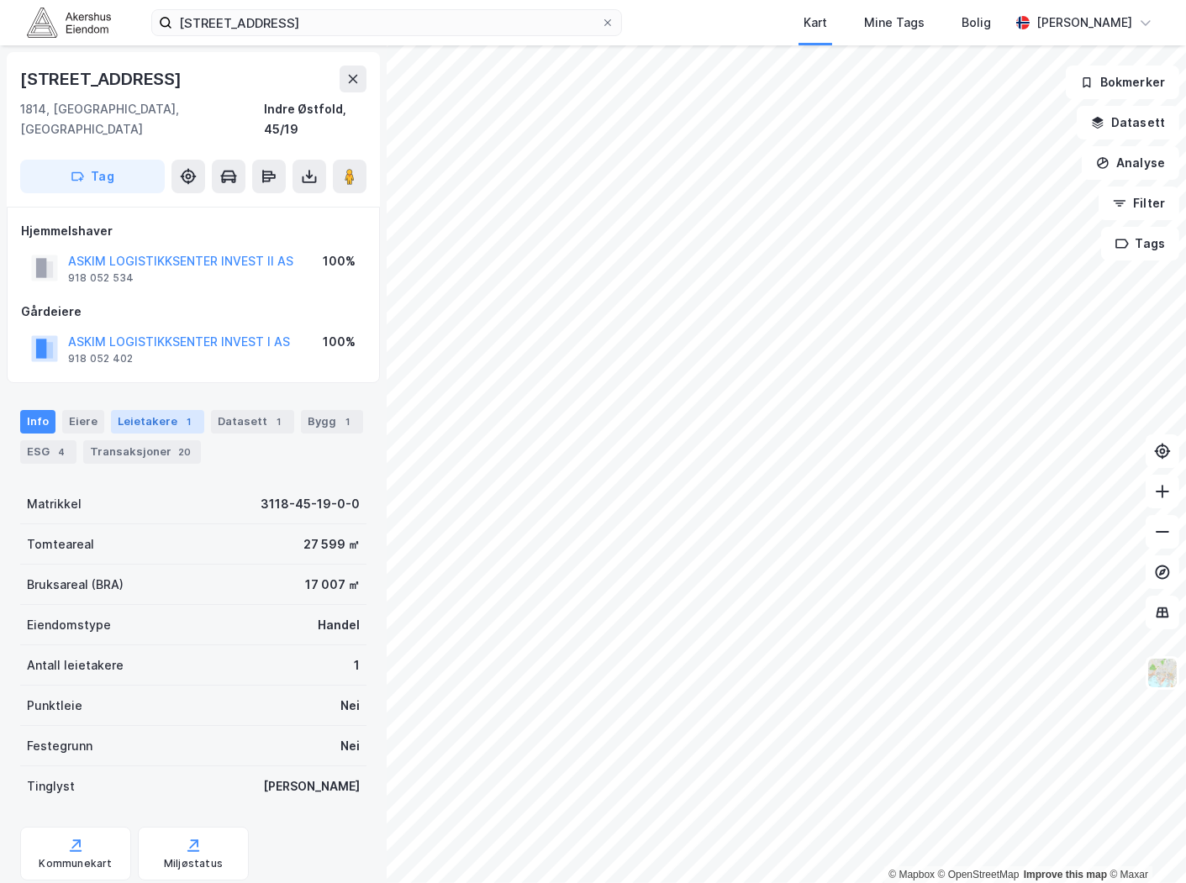
click at [138, 410] on div "Leietakere 1" at bounding box center [157, 422] width 93 height 24
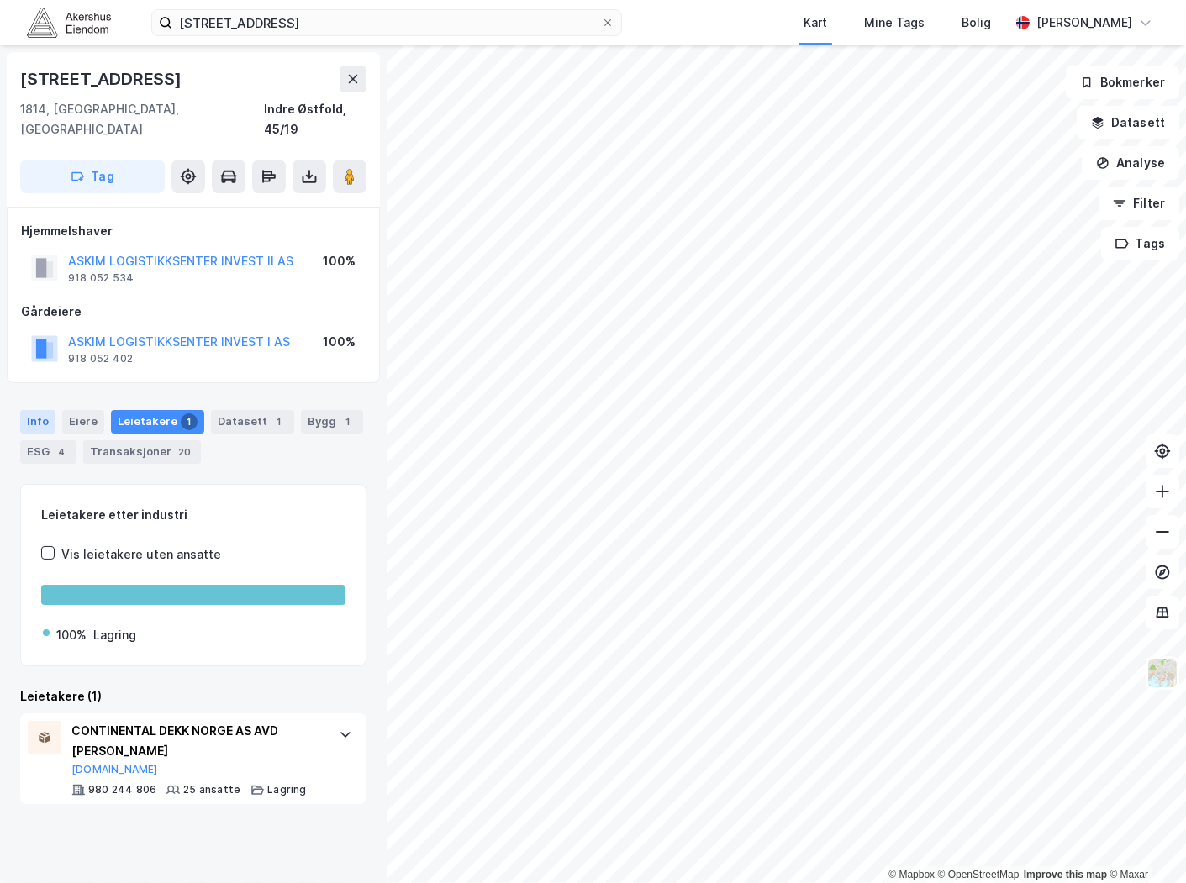
click at [48, 410] on div "Info" at bounding box center [37, 422] width 35 height 24
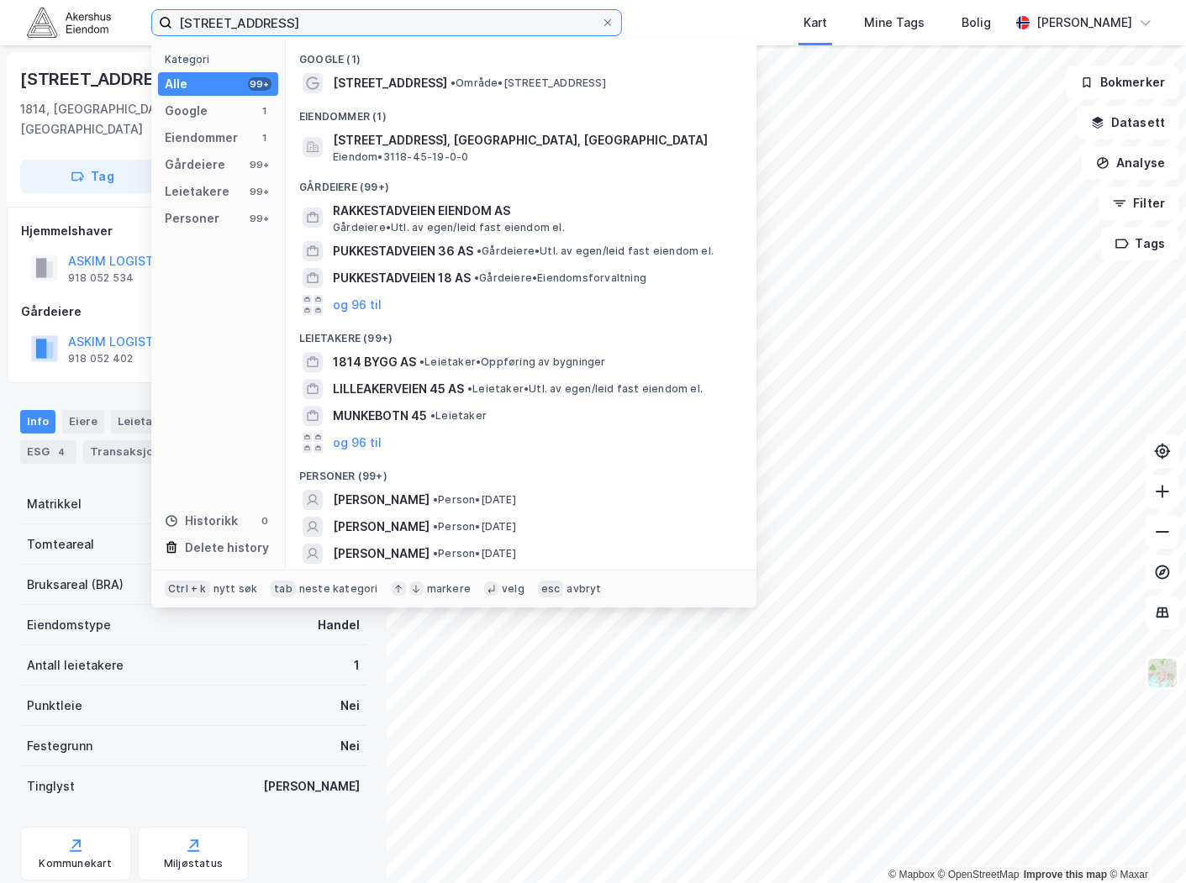
click at [378, 22] on input "[STREET_ADDRESS]" at bounding box center [386, 22] width 429 height 25
click at [378, 23] on input "[STREET_ADDRESS]" at bounding box center [386, 22] width 429 height 25
click at [378, 24] on input "[STREET_ADDRESS]" at bounding box center [386, 22] width 429 height 25
paste input "[STREET_ADDRESS]"
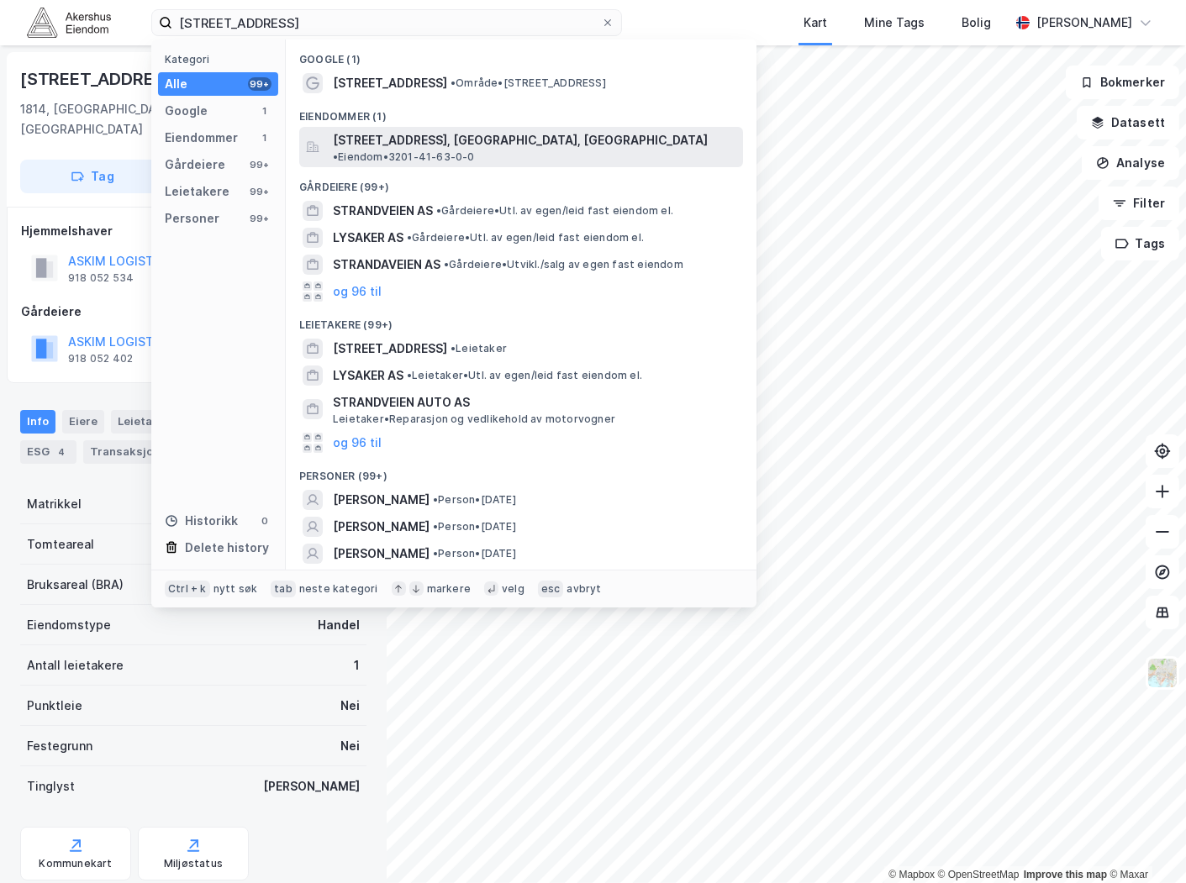
click at [438, 143] on span "[STREET_ADDRESS], [GEOGRAPHIC_DATA], [GEOGRAPHIC_DATA]" at bounding box center [520, 140] width 375 height 20
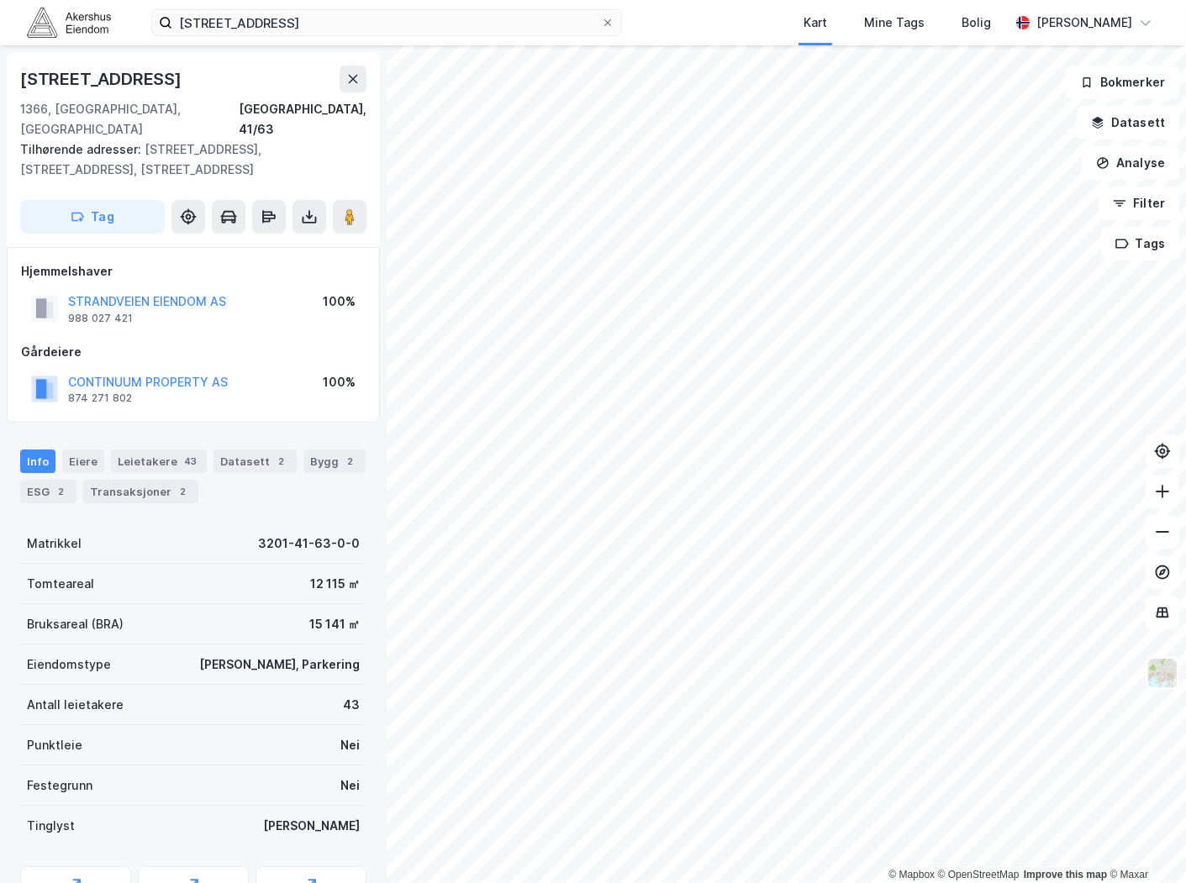
scroll to position [71, 0]
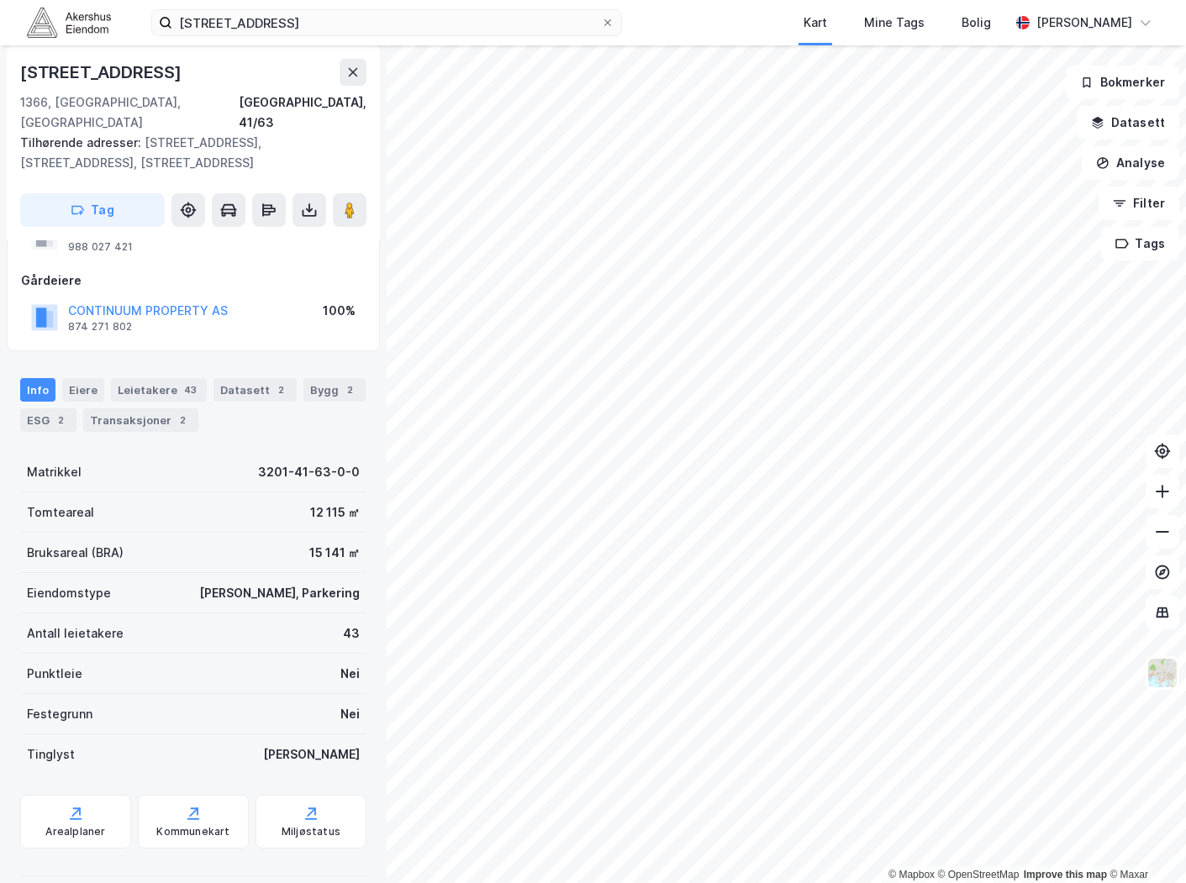
click at [140, 378] on div "Leietakere 43" at bounding box center [159, 390] width 96 height 24
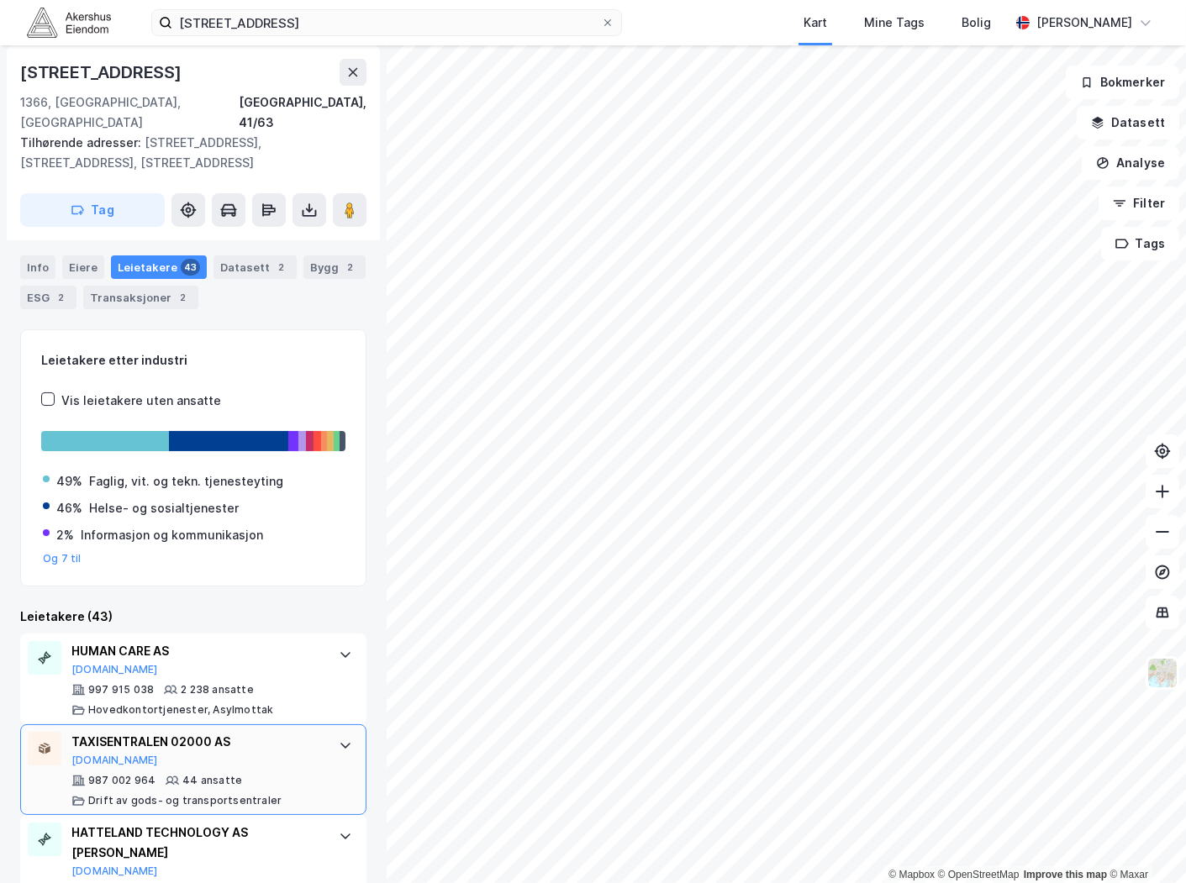
scroll to position [280, 0]
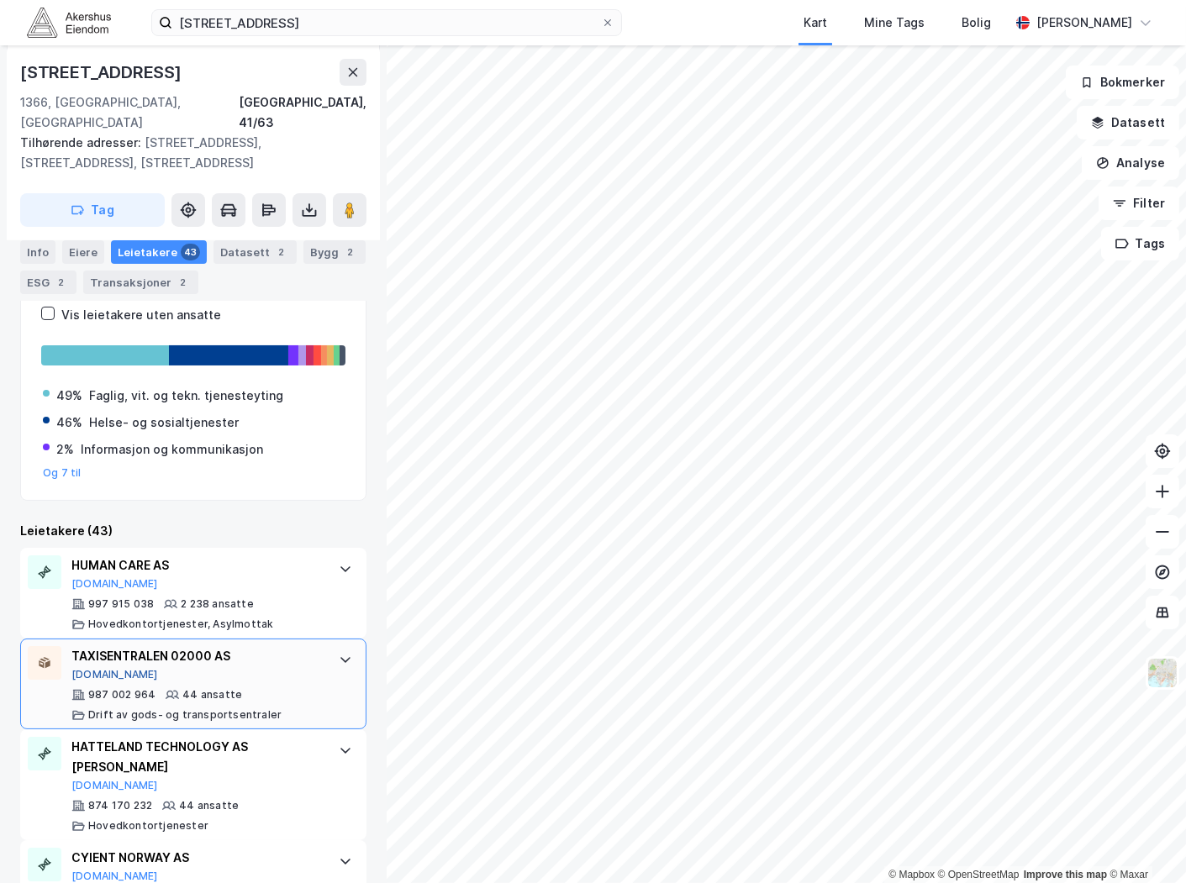
click at [84, 668] on button "[DOMAIN_NAME]" at bounding box center [114, 674] width 87 height 13
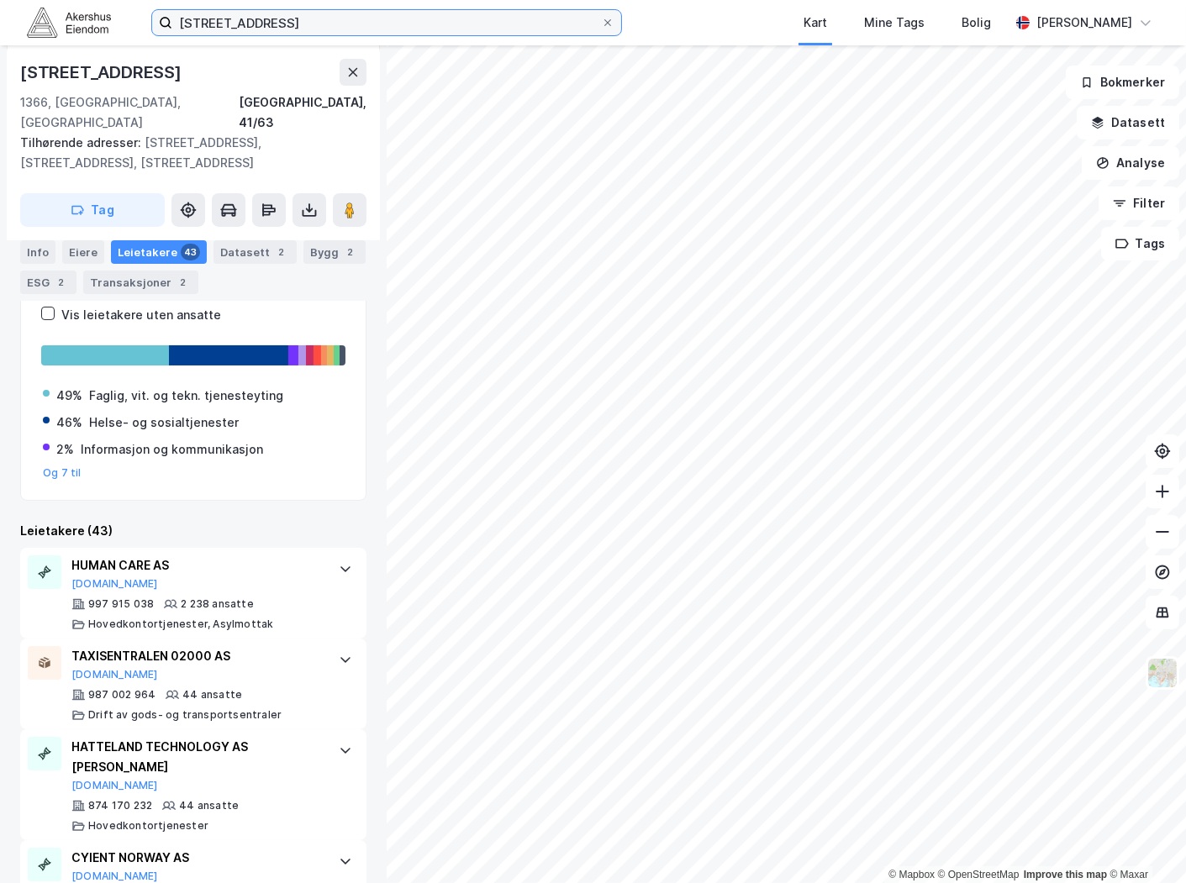
click at [287, 20] on input "[STREET_ADDRESS]" at bounding box center [386, 22] width 429 height 25
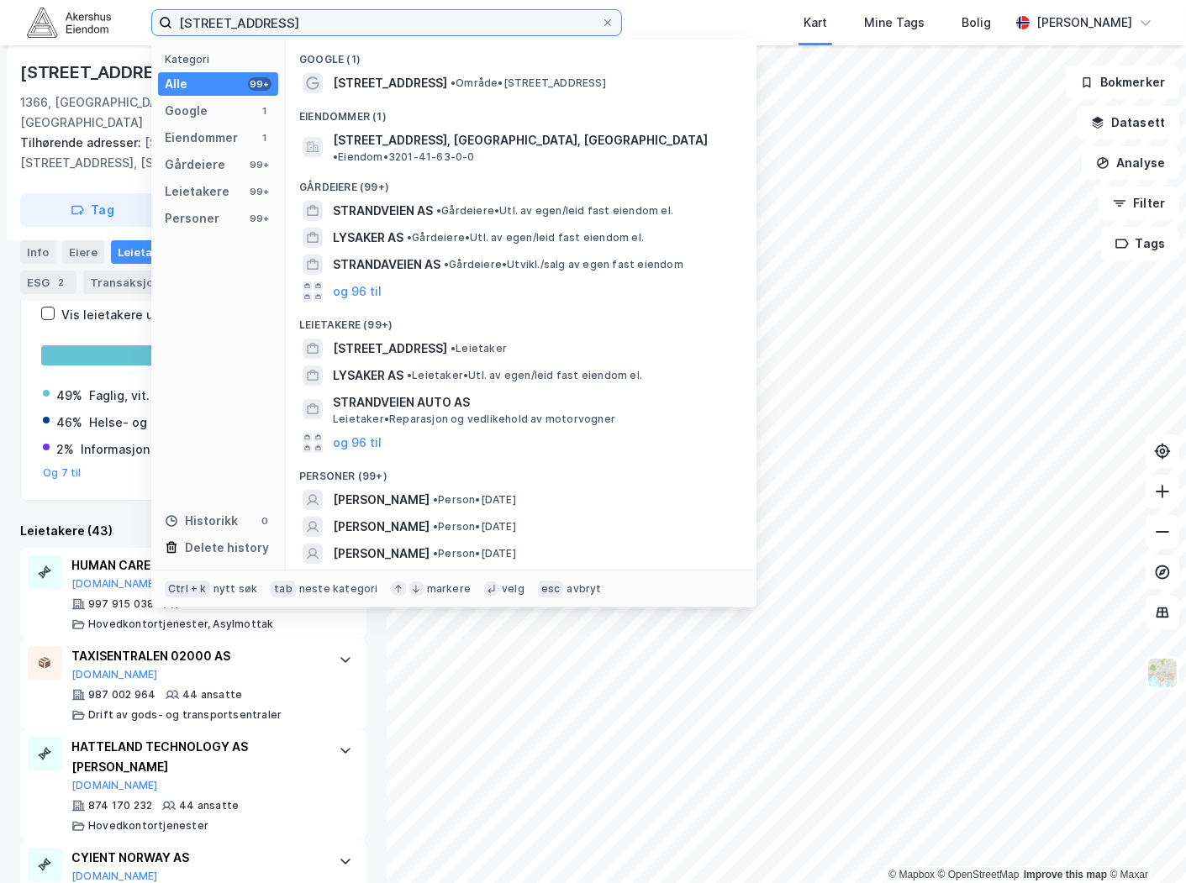
click at [287, 20] on input "[STREET_ADDRESS]" at bounding box center [386, 22] width 429 height 25
paste input "[STREET_ADDRESS]"
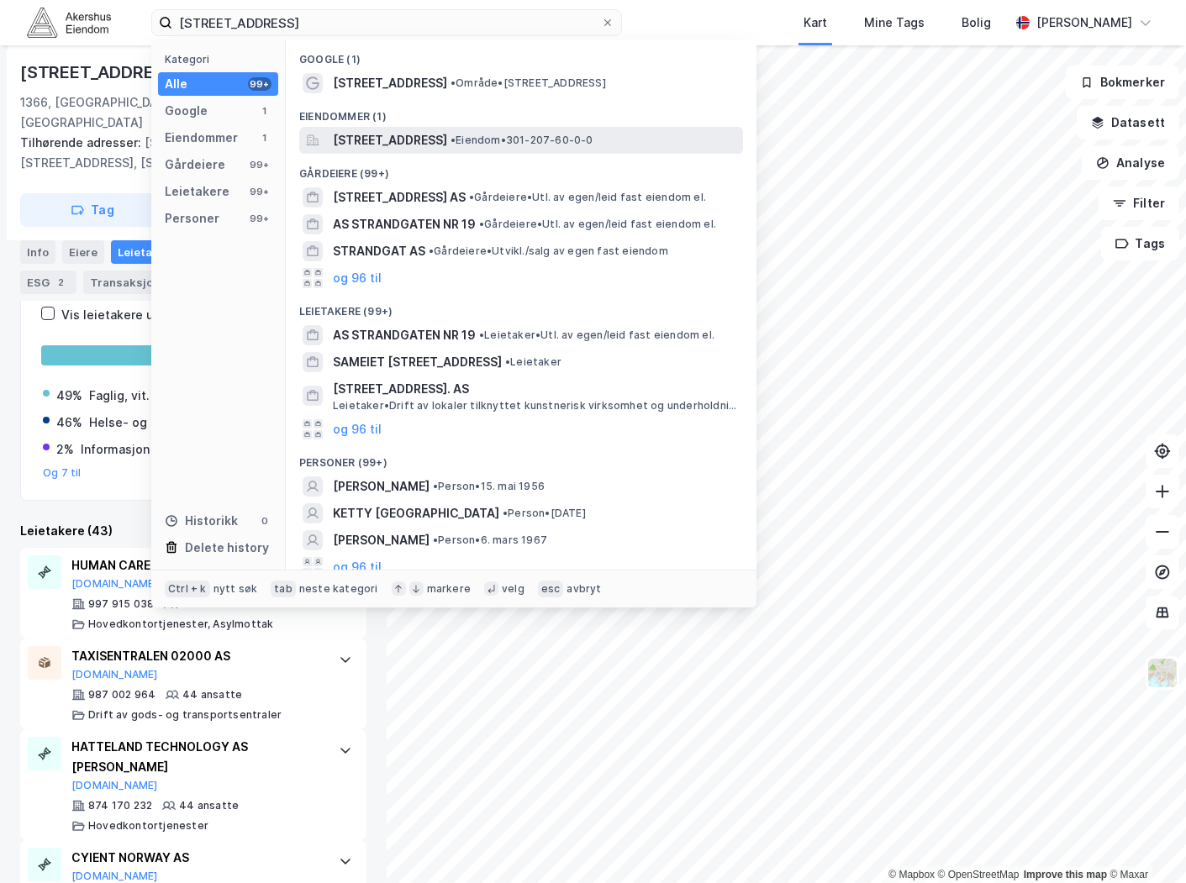
click at [429, 147] on span "[STREET_ADDRESS]" at bounding box center [390, 140] width 114 height 20
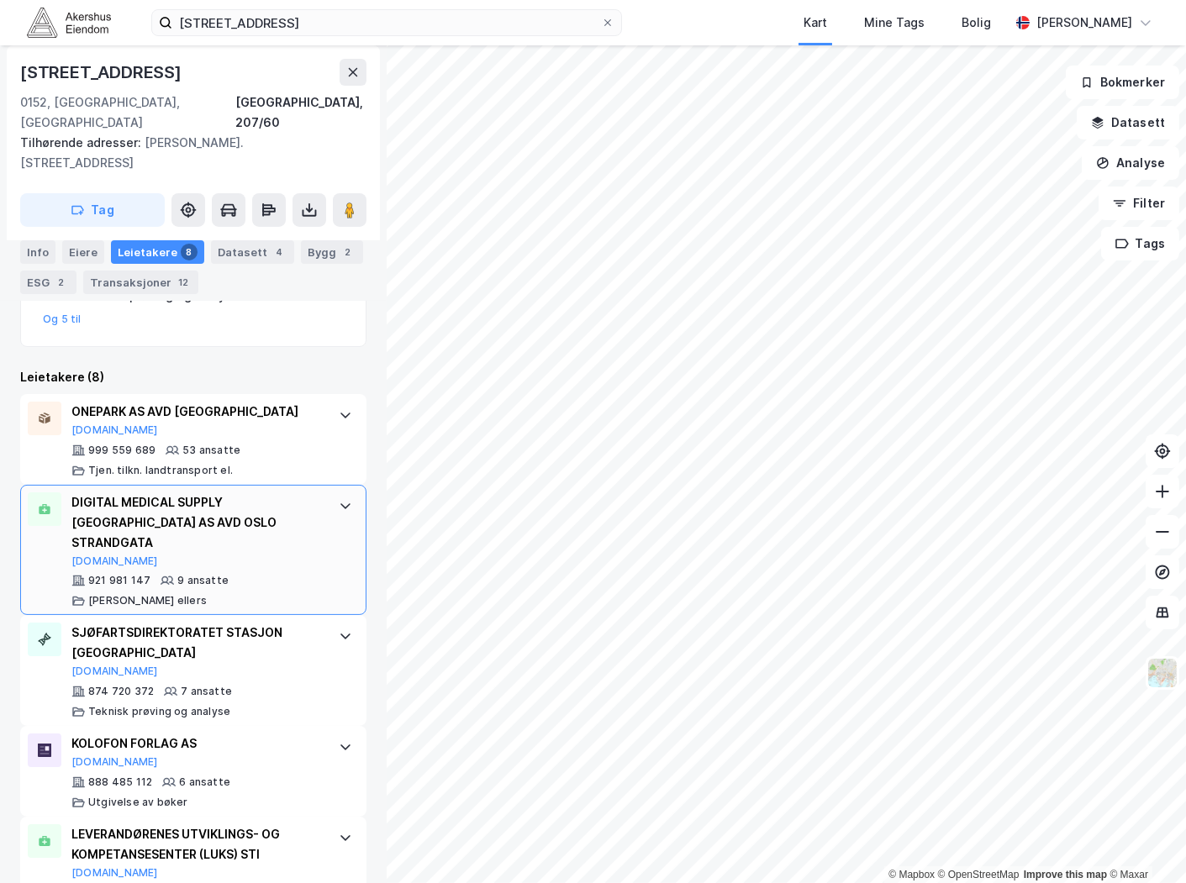
scroll to position [498, 0]
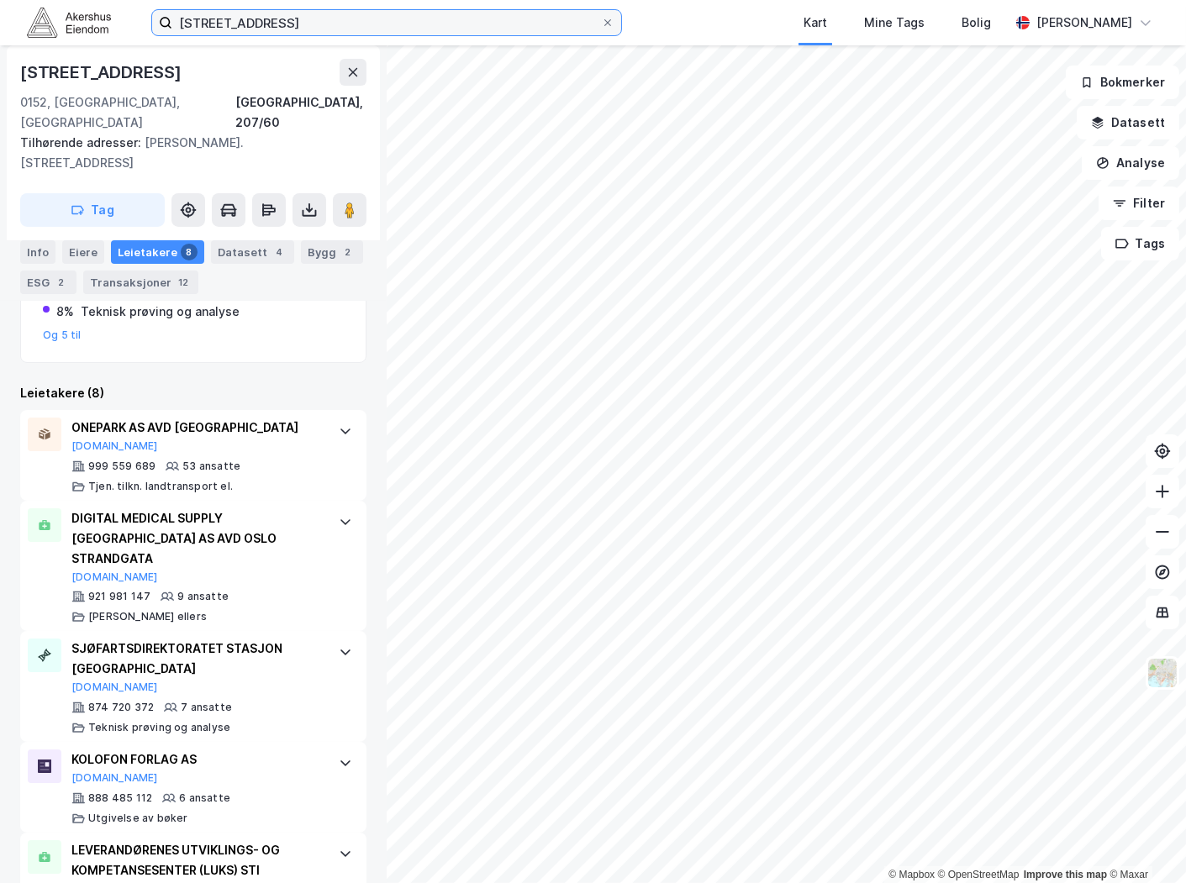
click at [290, 14] on input "[STREET_ADDRESS]" at bounding box center [386, 22] width 429 height 25
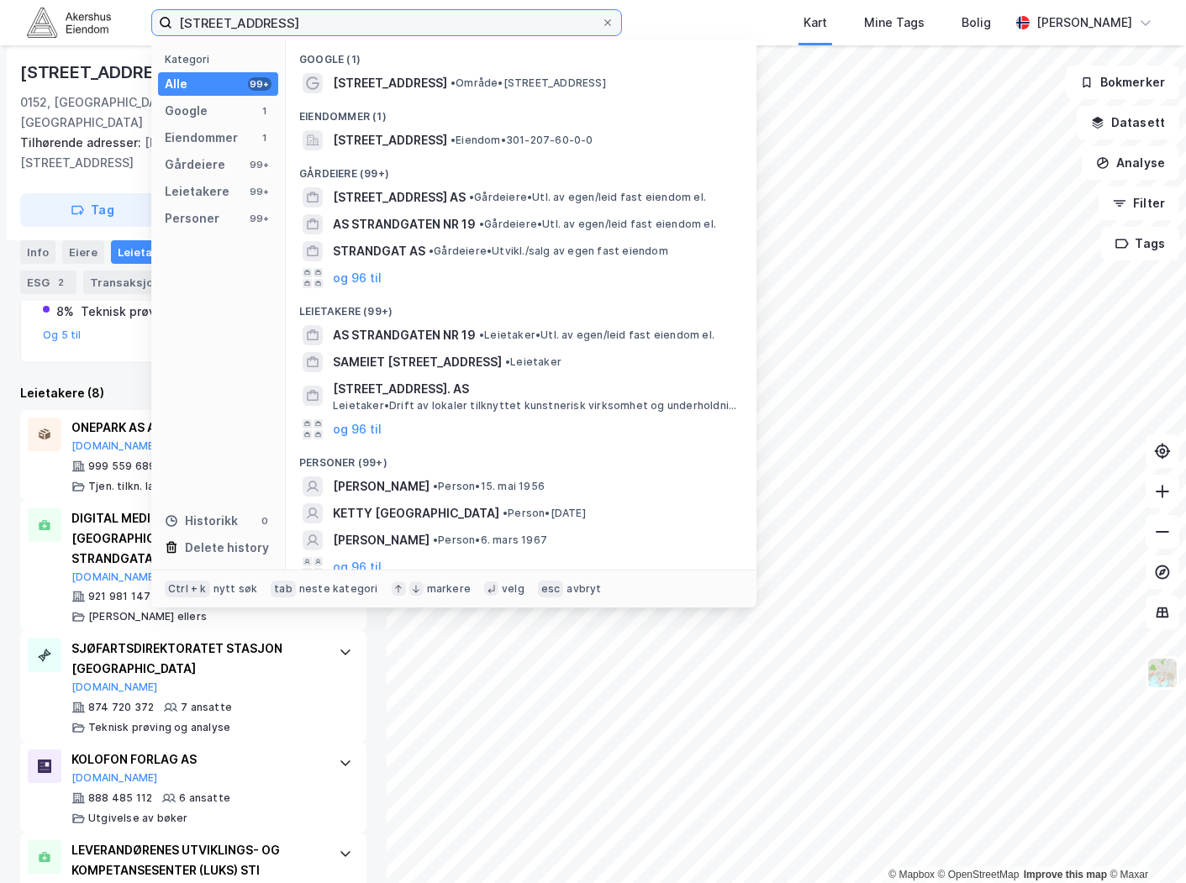
click at [290, 14] on input "[STREET_ADDRESS]" at bounding box center [386, 22] width 429 height 25
paste input "meltedigelen 1, 0195"
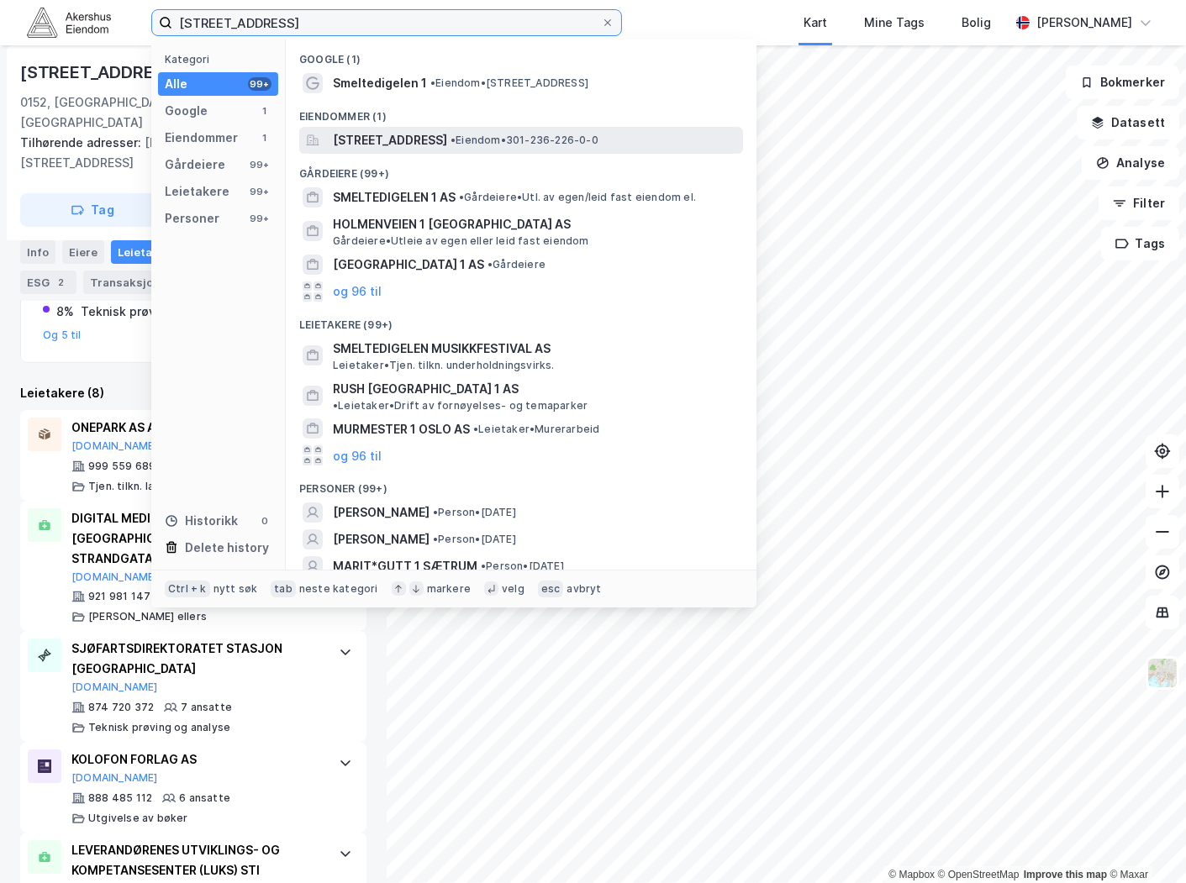
type input "[STREET_ADDRESS]"
click at [435, 144] on span "[STREET_ADDRESS]" at bounding box center [390, 140] width 114 height 20
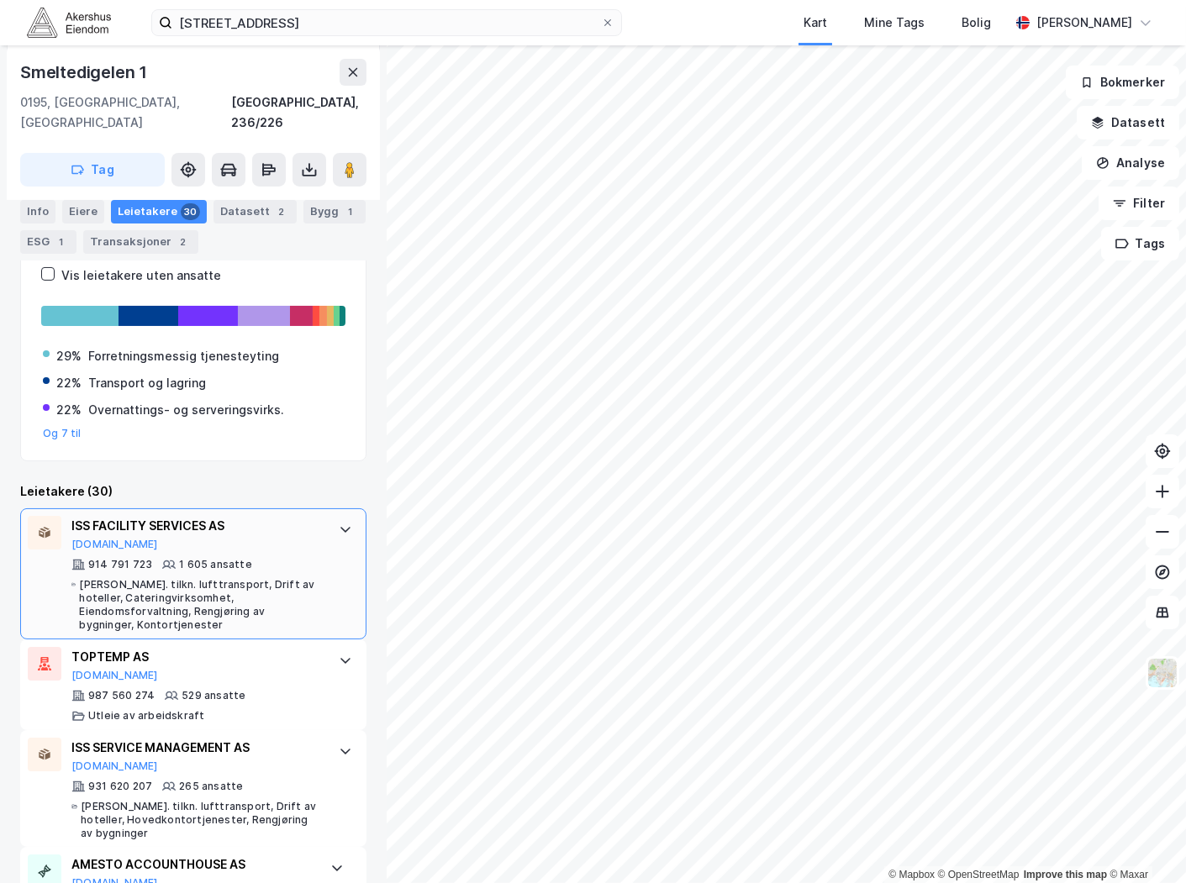
scroll to position [280, 0]
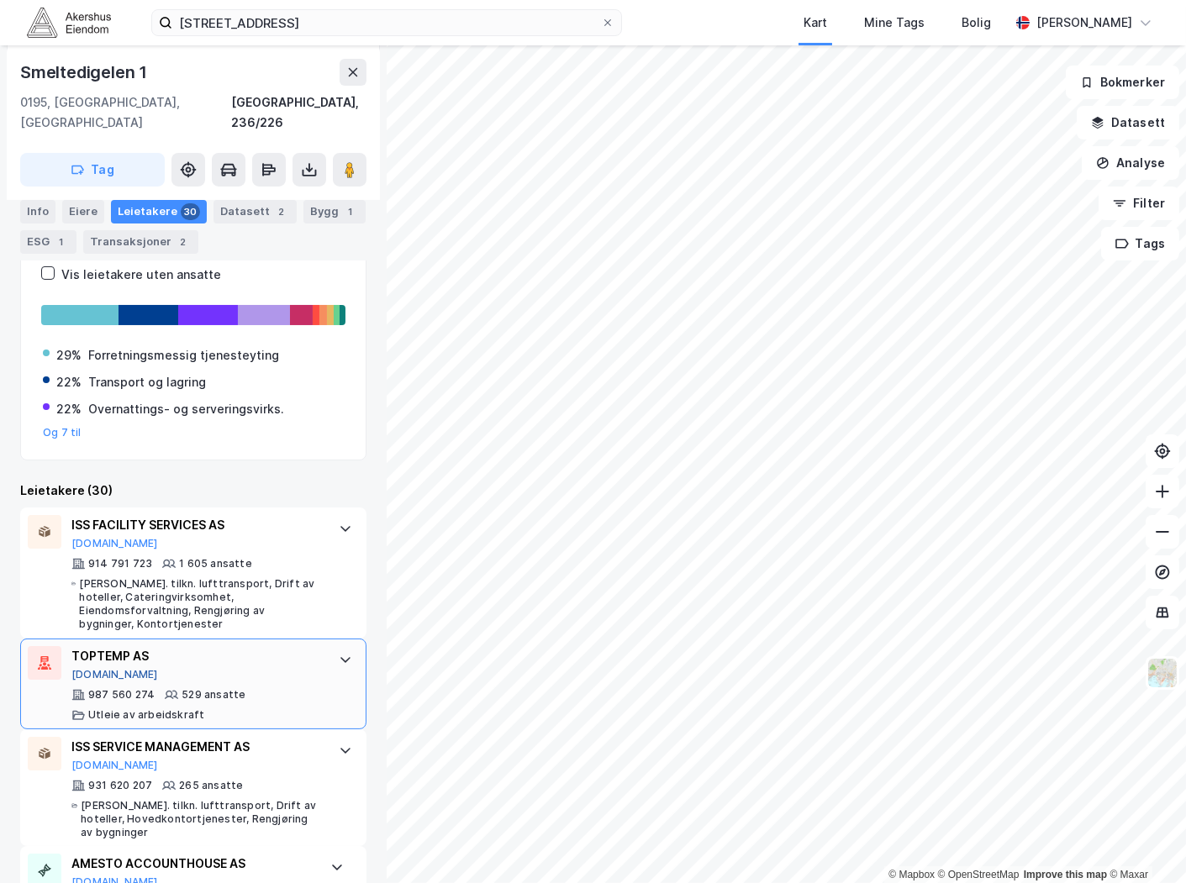
click at [93, 668] on button "[DOMAIN_NAME]" at bounding box center [114, 674] width 87 height 13
